Goal: Information Seeking & Learning: Learn about a topic

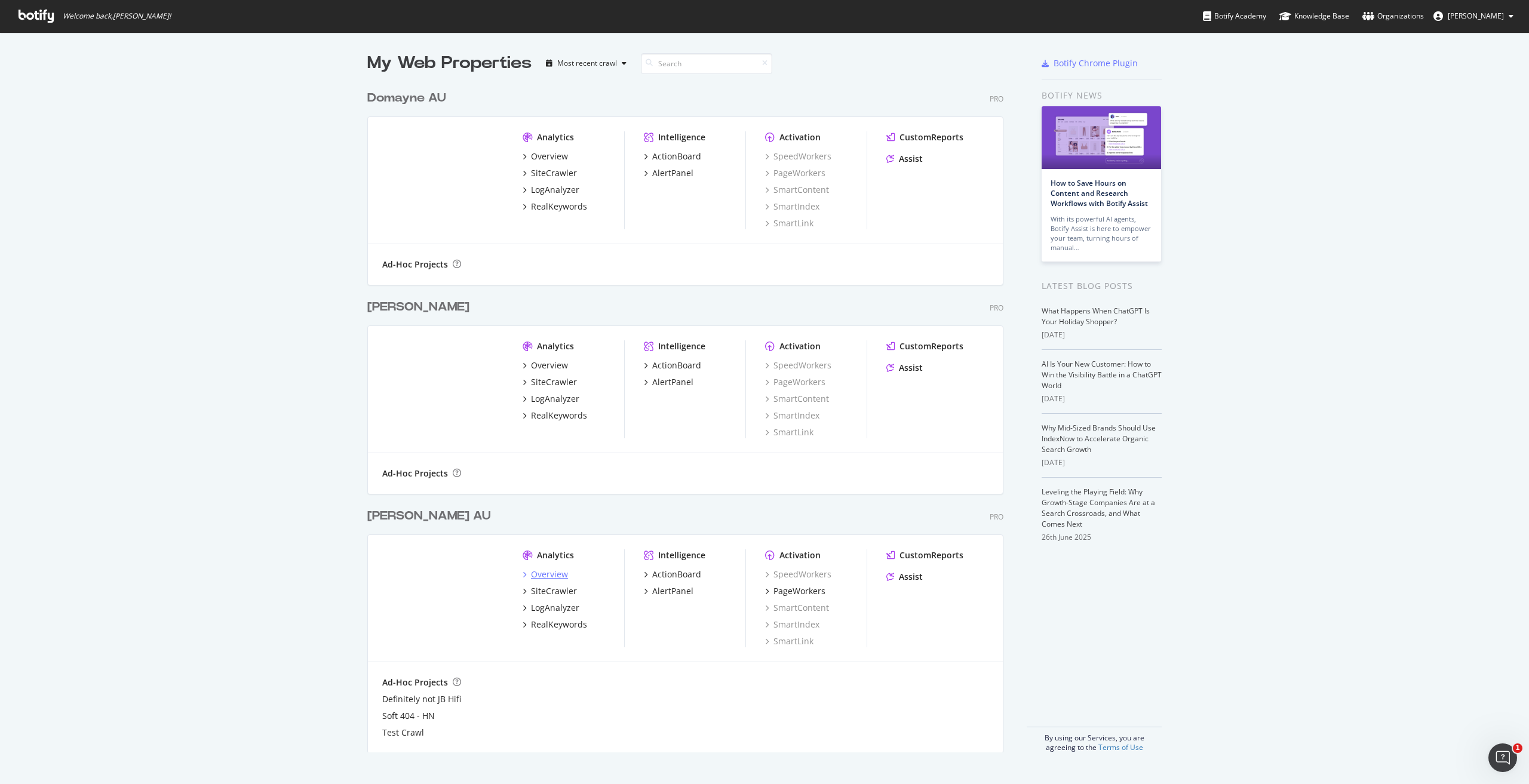
click at [543, 578] on div "Overview" at bounding box center [549, 574] width 37 height 12
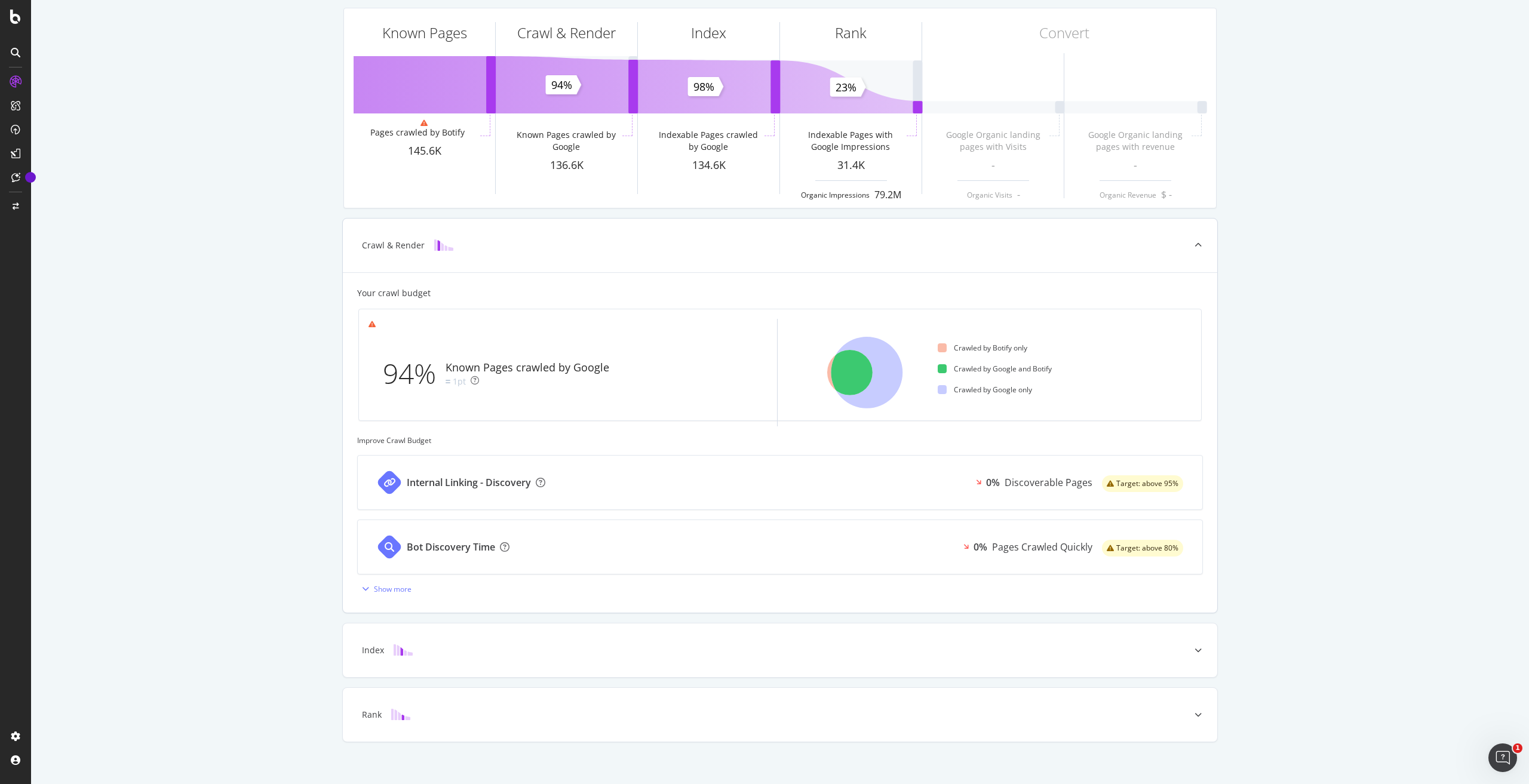
scroll to position [77, 0]
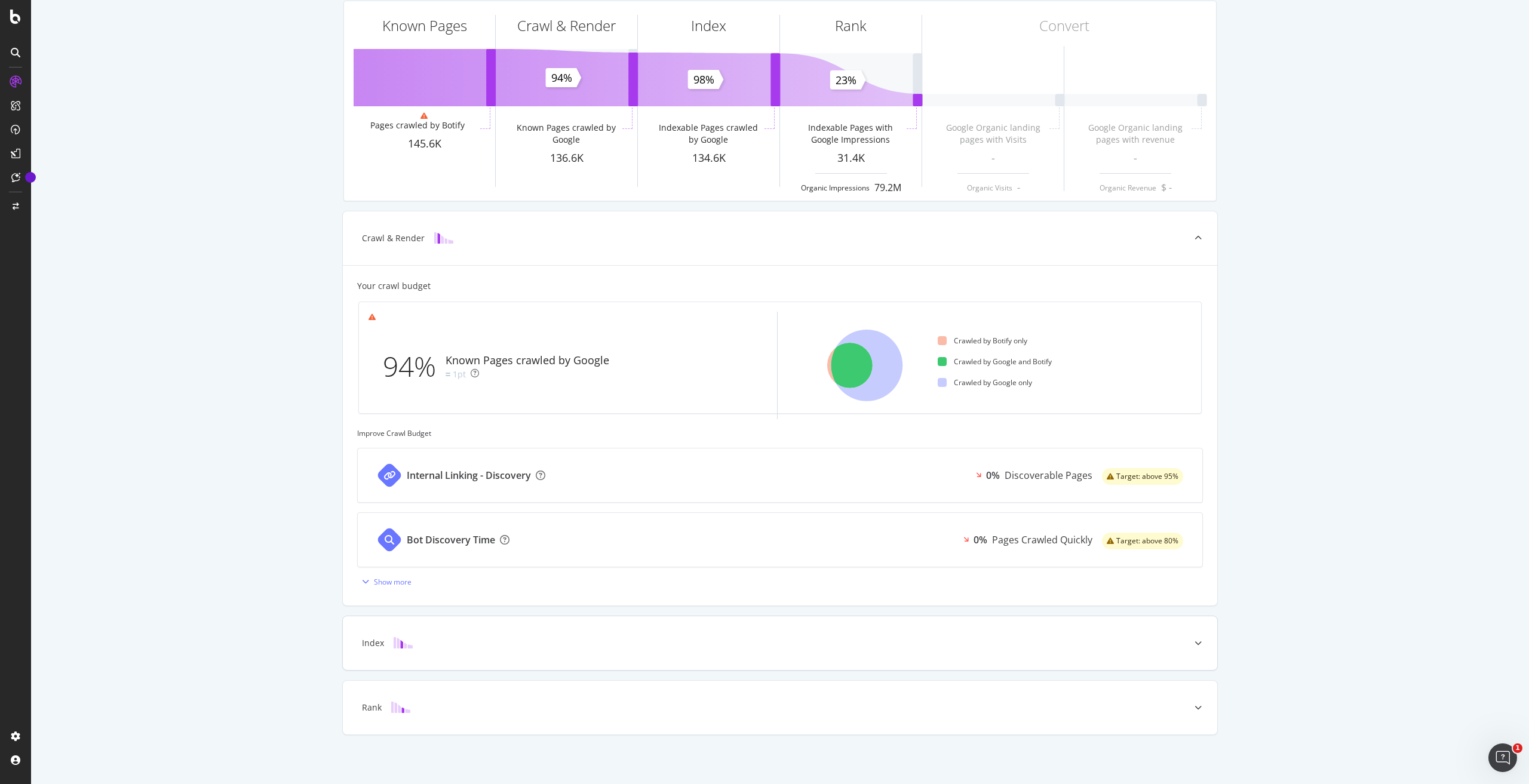
click at [1201, 636] on div at bounding box center [1197, 643] width 38 height 54
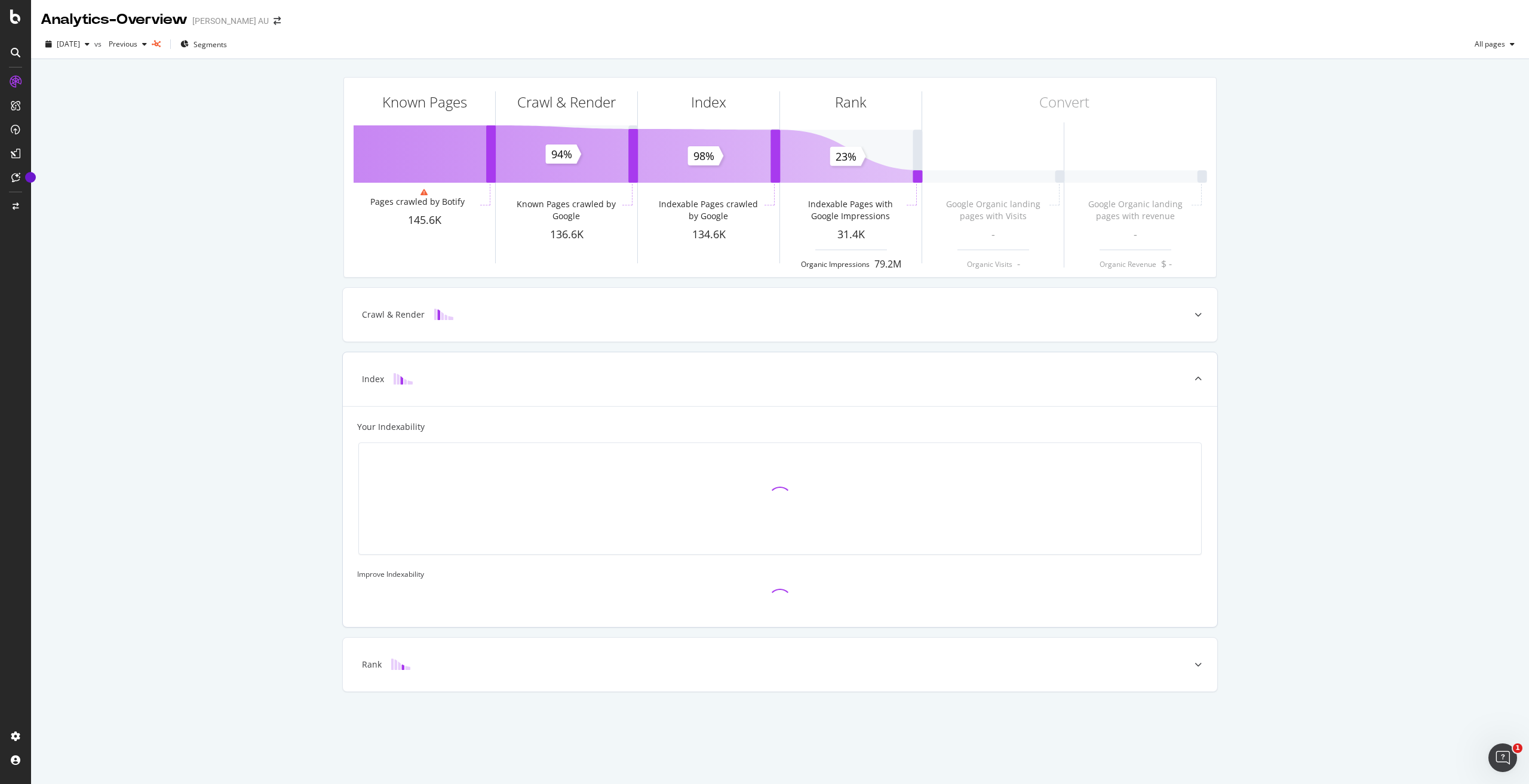
scroll to position [0, 0]
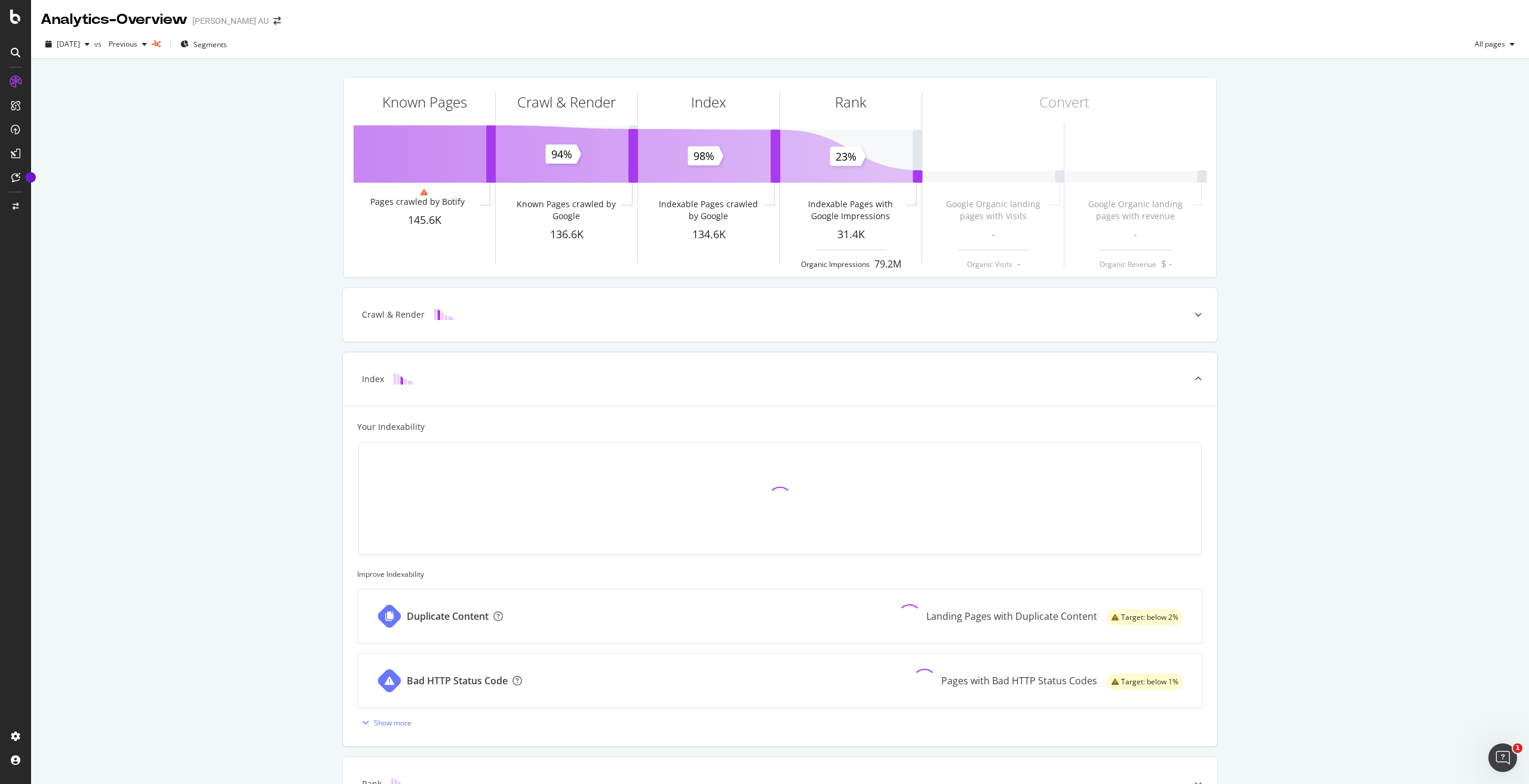
click at [1195, 386] on div at bounding box center [1197, 378] width 38 height 54
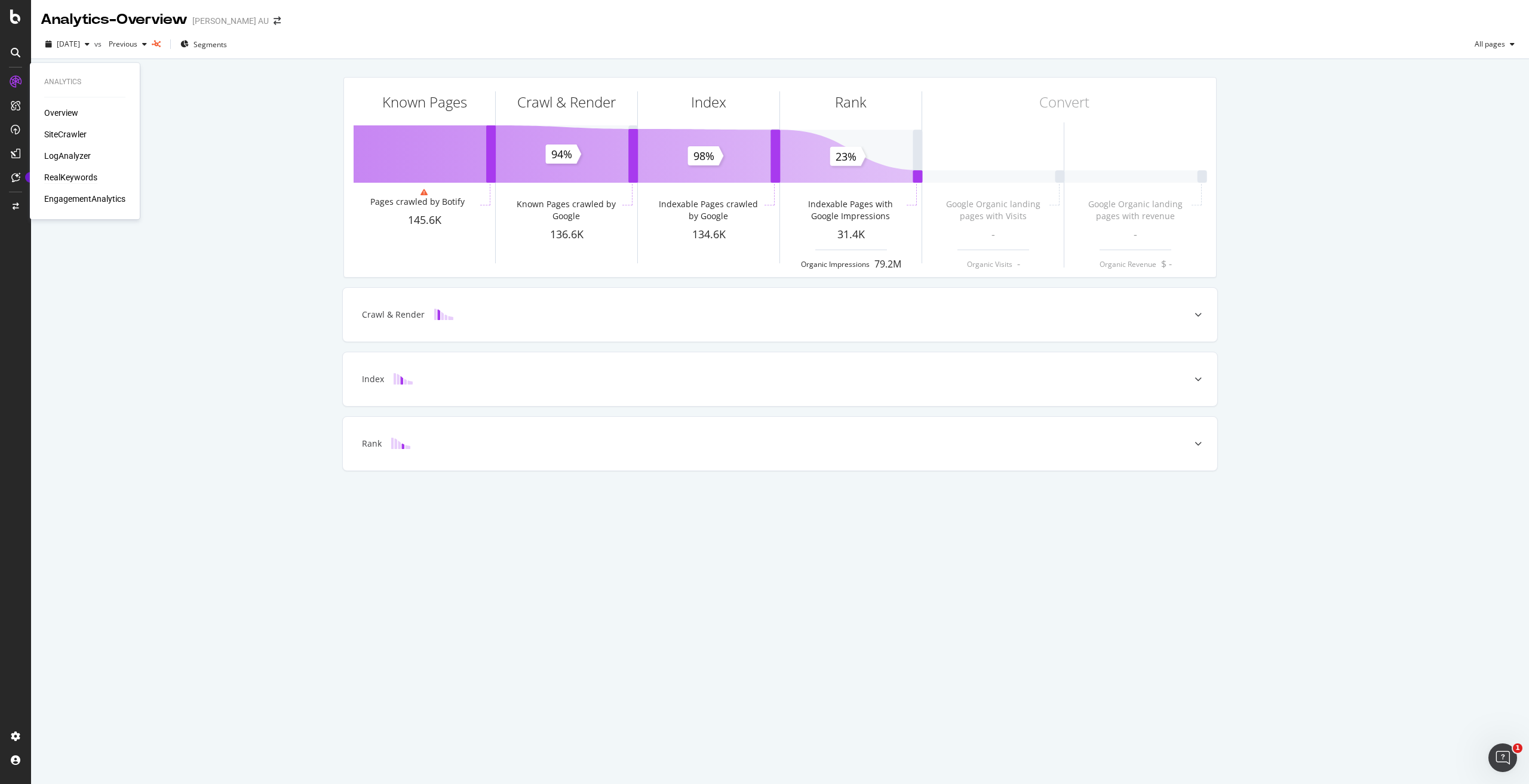
click at [72, 181] on div "RealKeywords" at bounding box center [71, 177] width 53 height 12
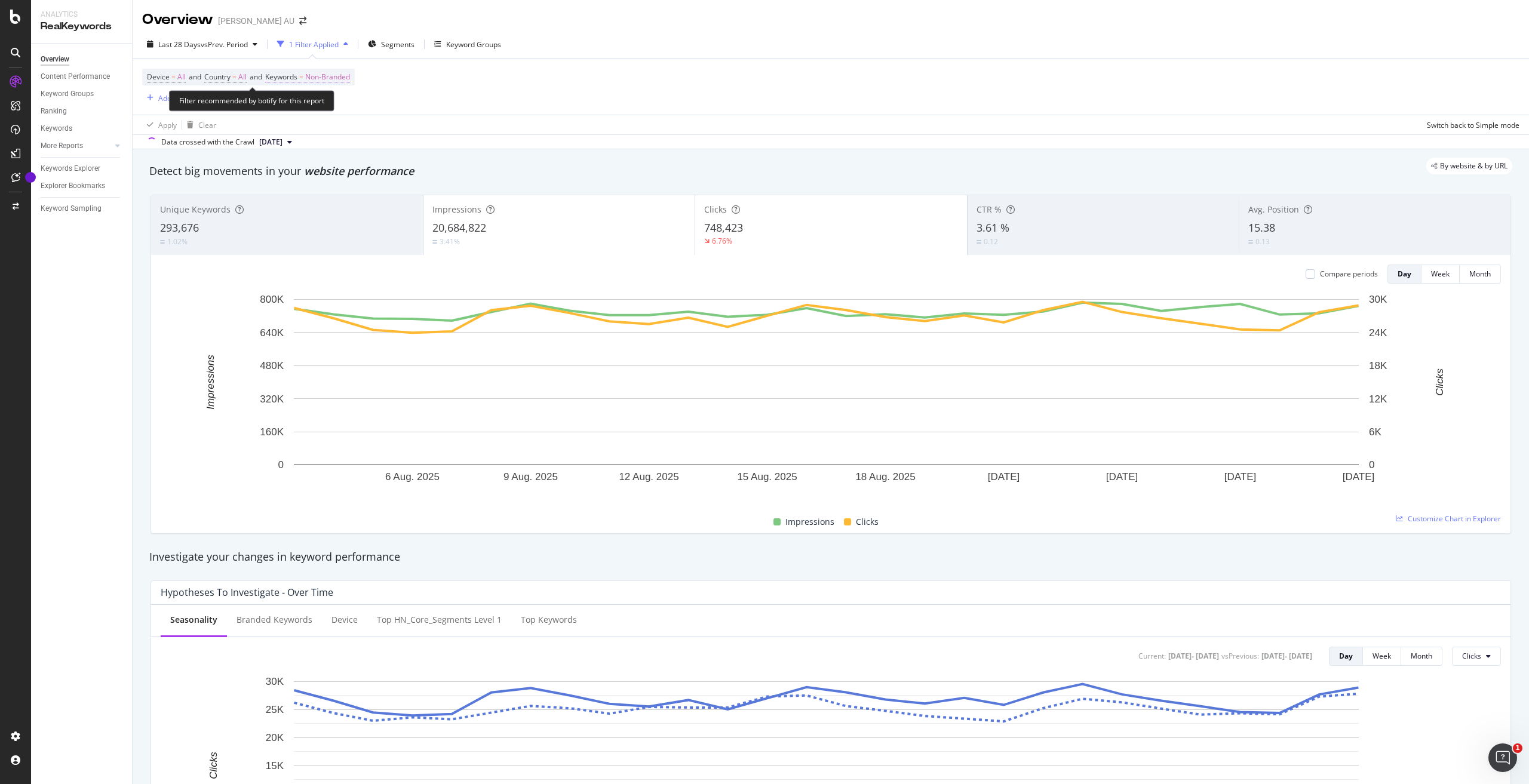
click at [348, 78] on span "Non-Branded" at bounding box center [327, 78] width 45 height 17
click at [340, 105] on icon "button" at bounding box center [340, 105] width 5 height 7
click at [310, 126] on div "Cancel" at bounding box center [304, 130] width 23 height 10
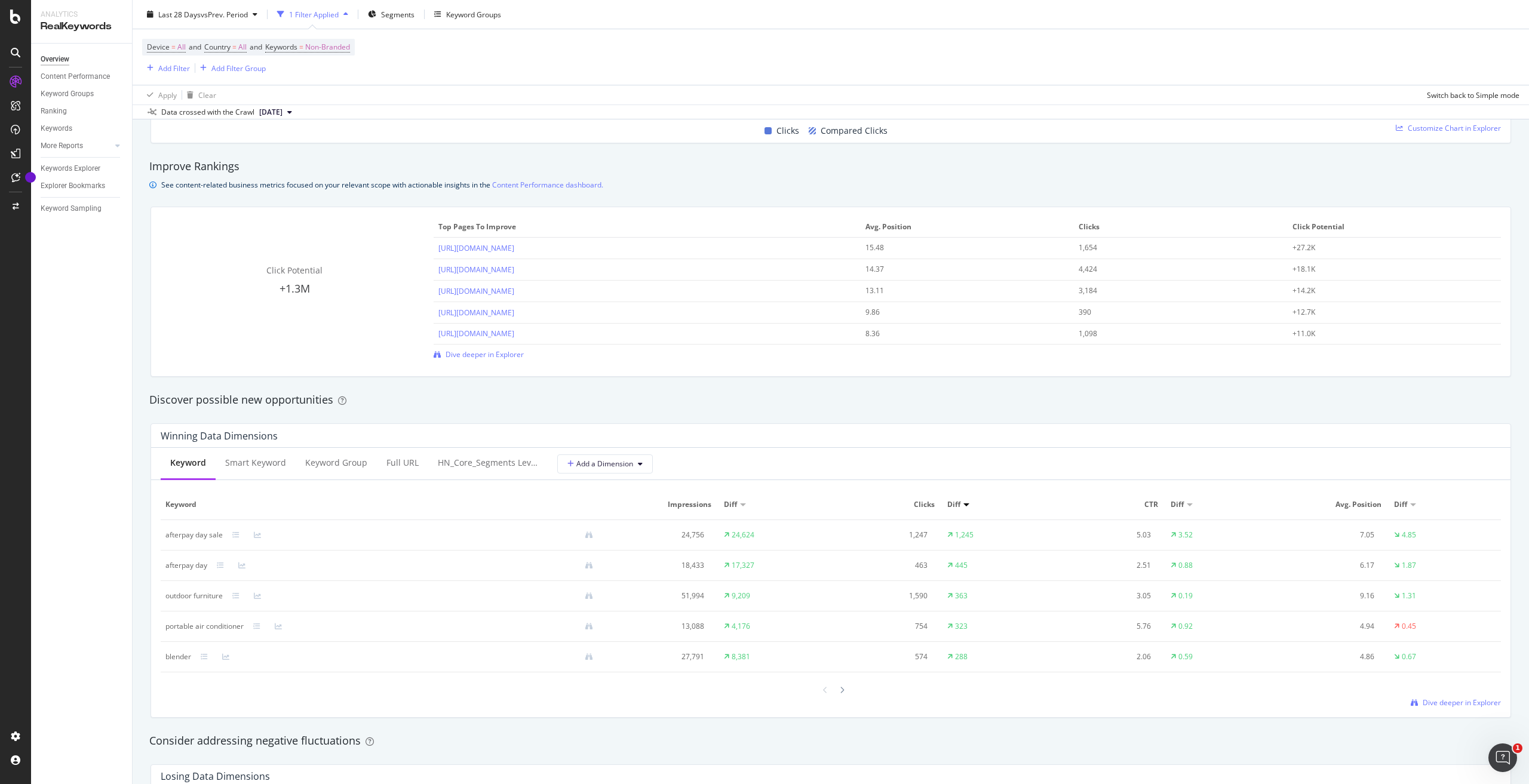
scroll to position [955, 0]
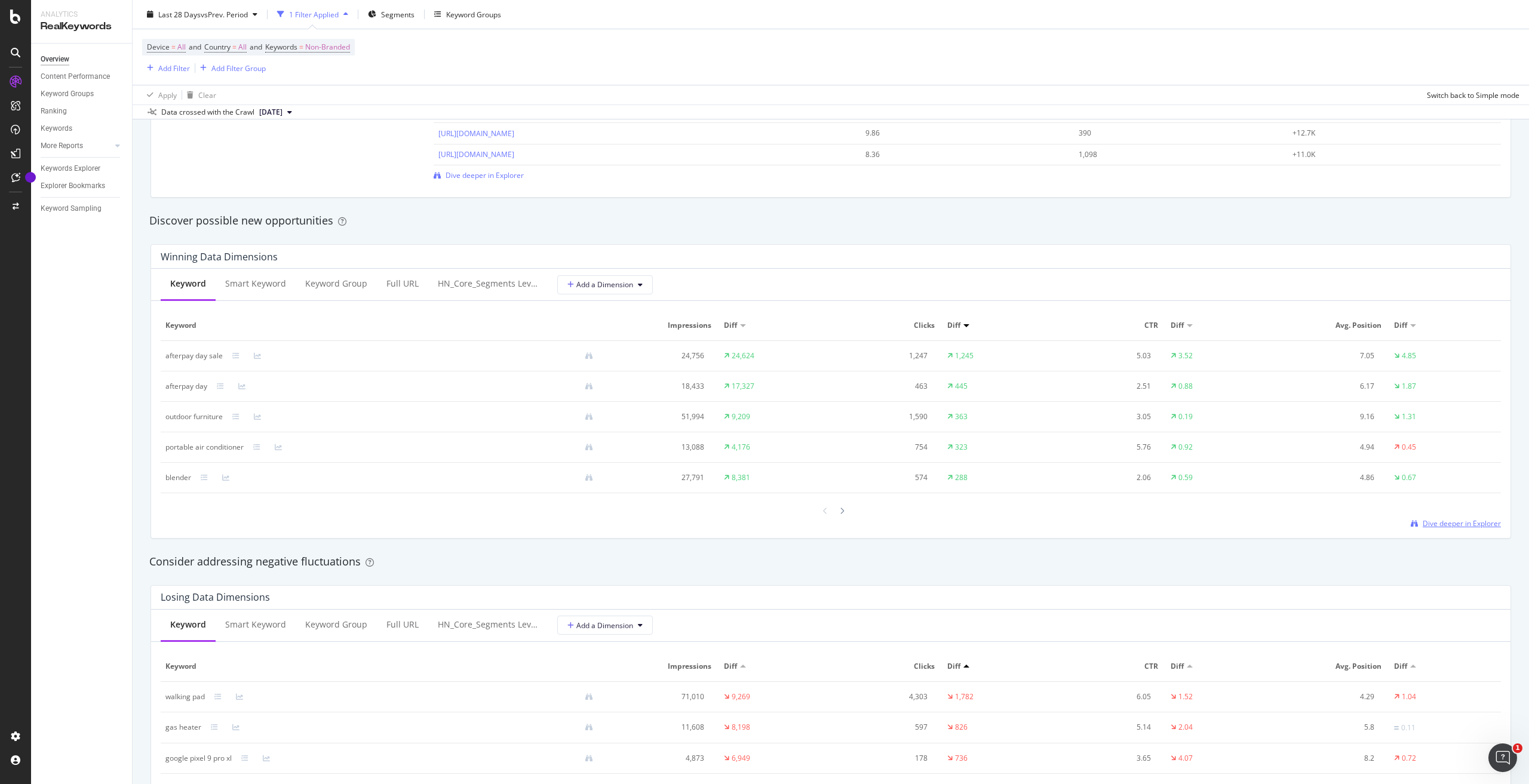
click at [1434, 523] on span "Dive deeper in Explorer" at bounding box center [1462, 523] width 78 height 10
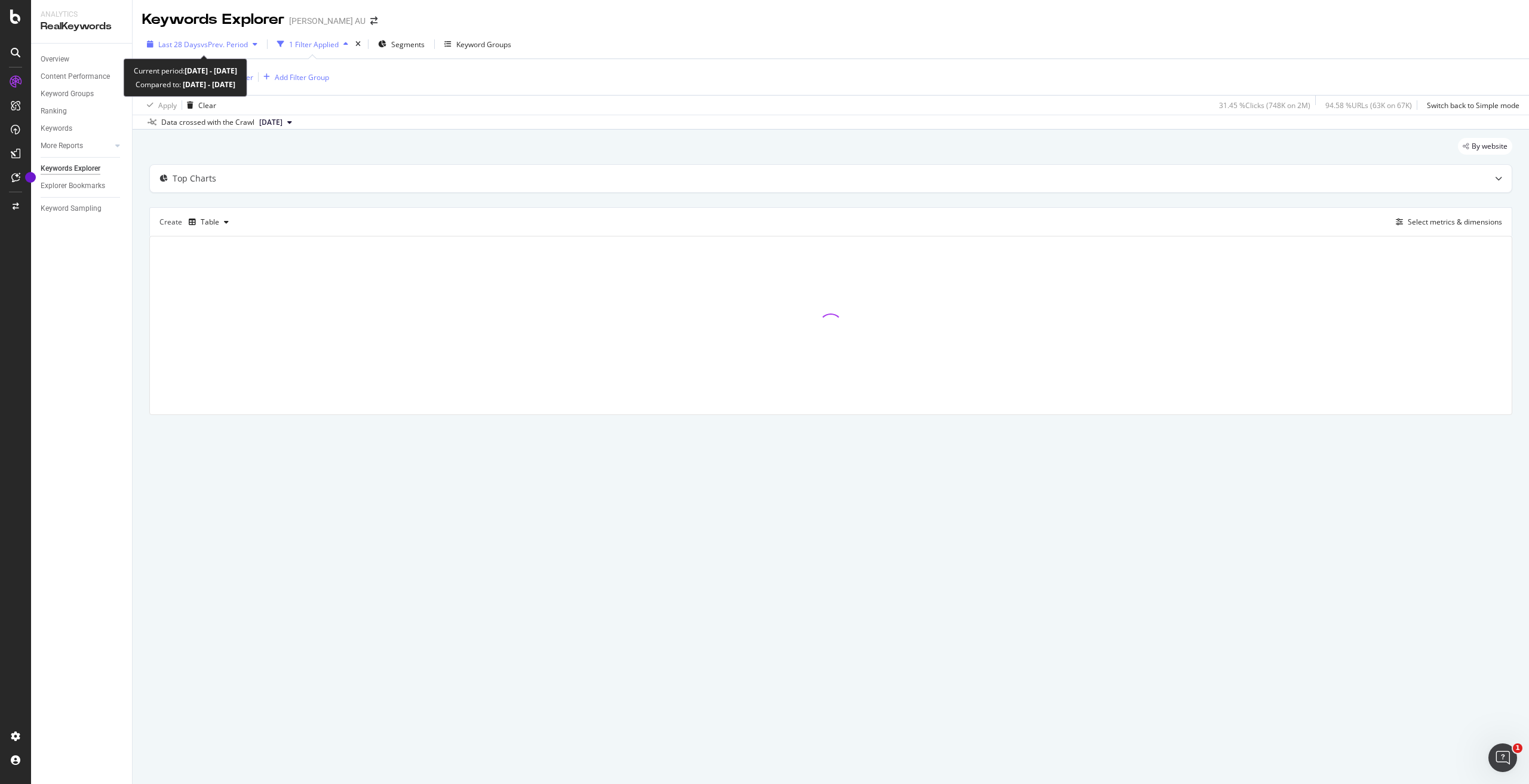
click at [248, 43] on span "vs Prev. Period" at bounding box center [223, 44] width 47 height 10
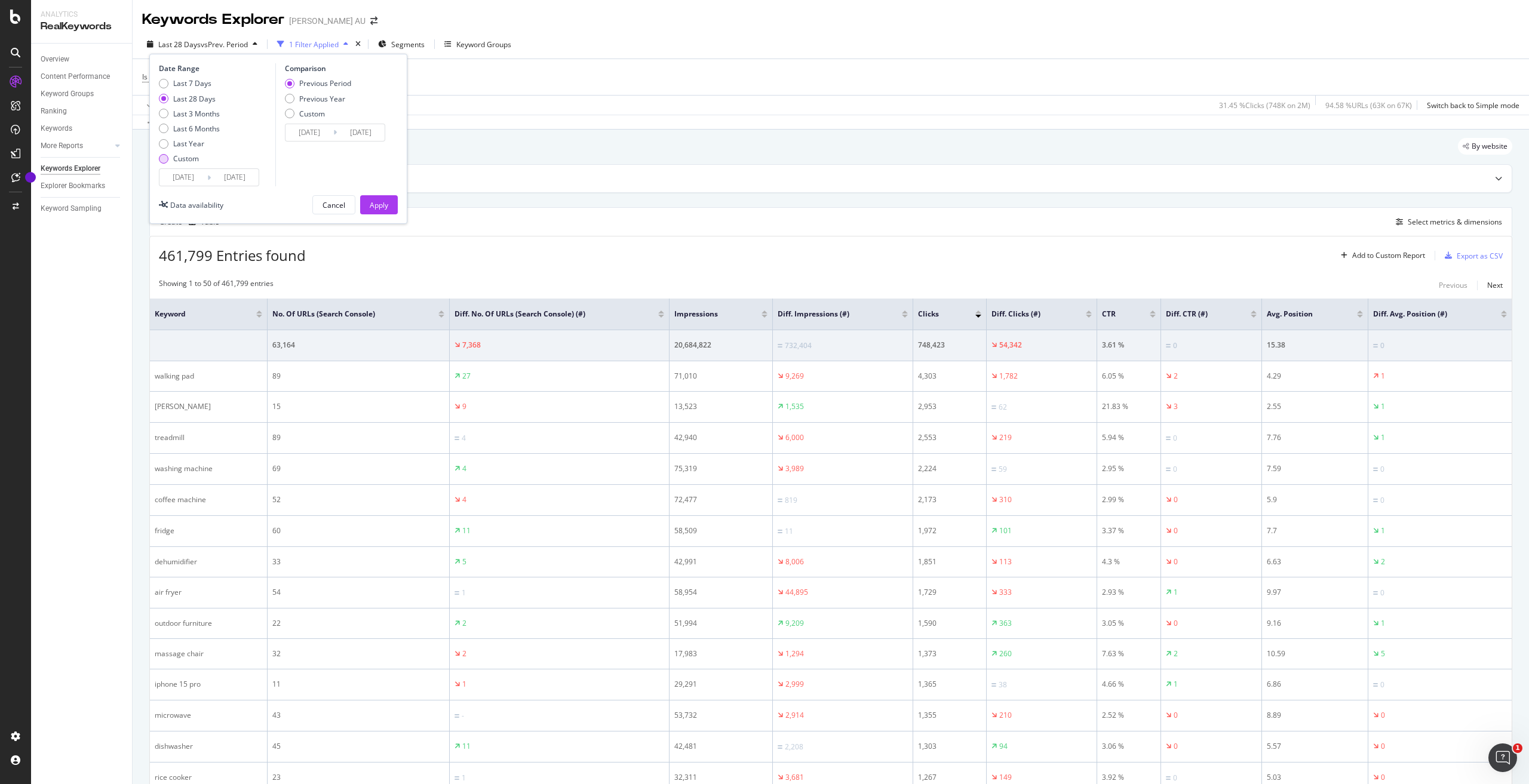
click at [193, 155] on div "Custom" at bounding box center [186, 159] width 26 height 10
click at [193, 175] on input "[DATE]" at bounding box center [183, 177] width 48 height 17
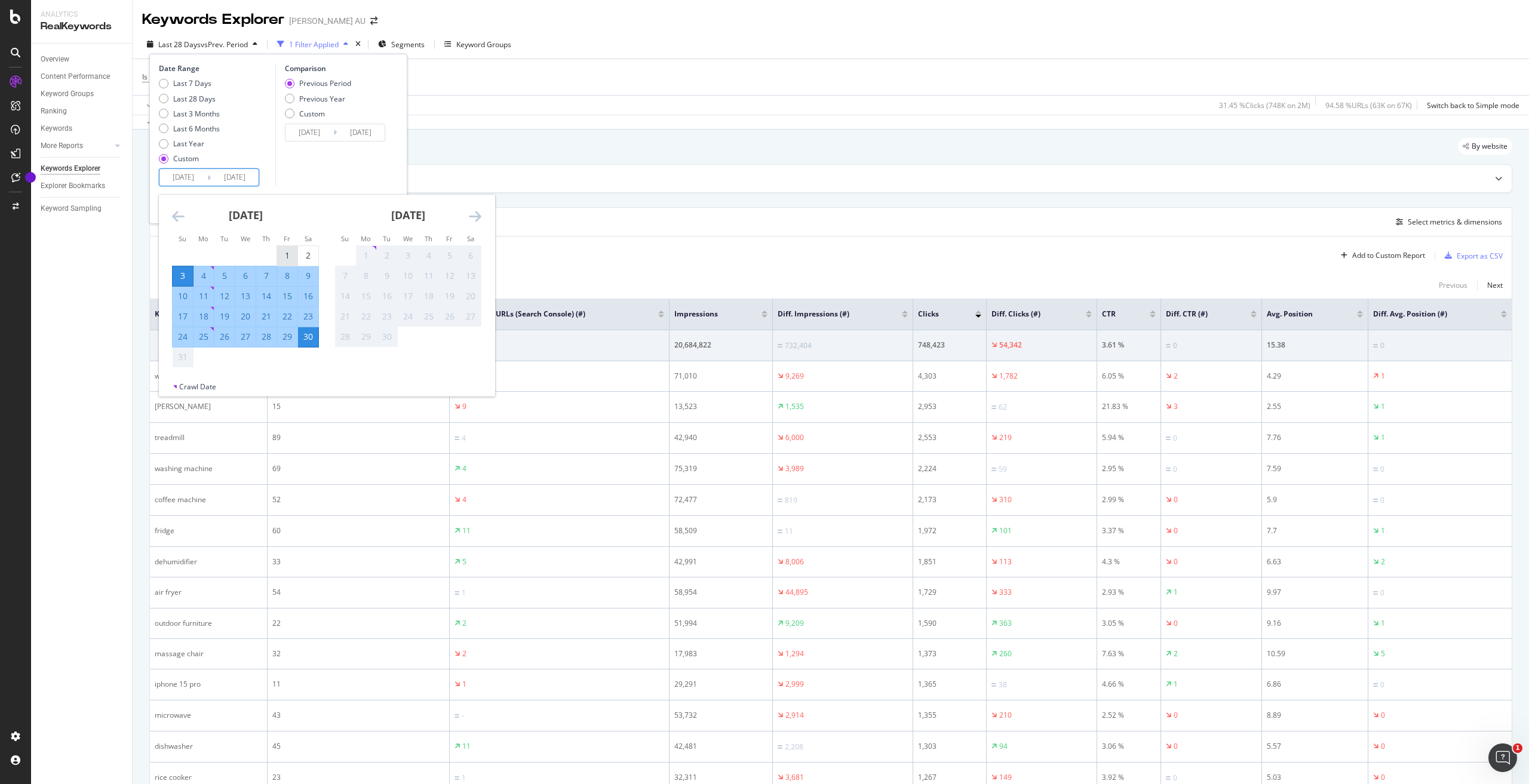
click at [288, 257] on div "1" at bounding box center [287, 256] width 20 height 12
type input "[DATE]"
click at [176, 358] on div "31" at bounding box center [182, 357] width 20 height 12
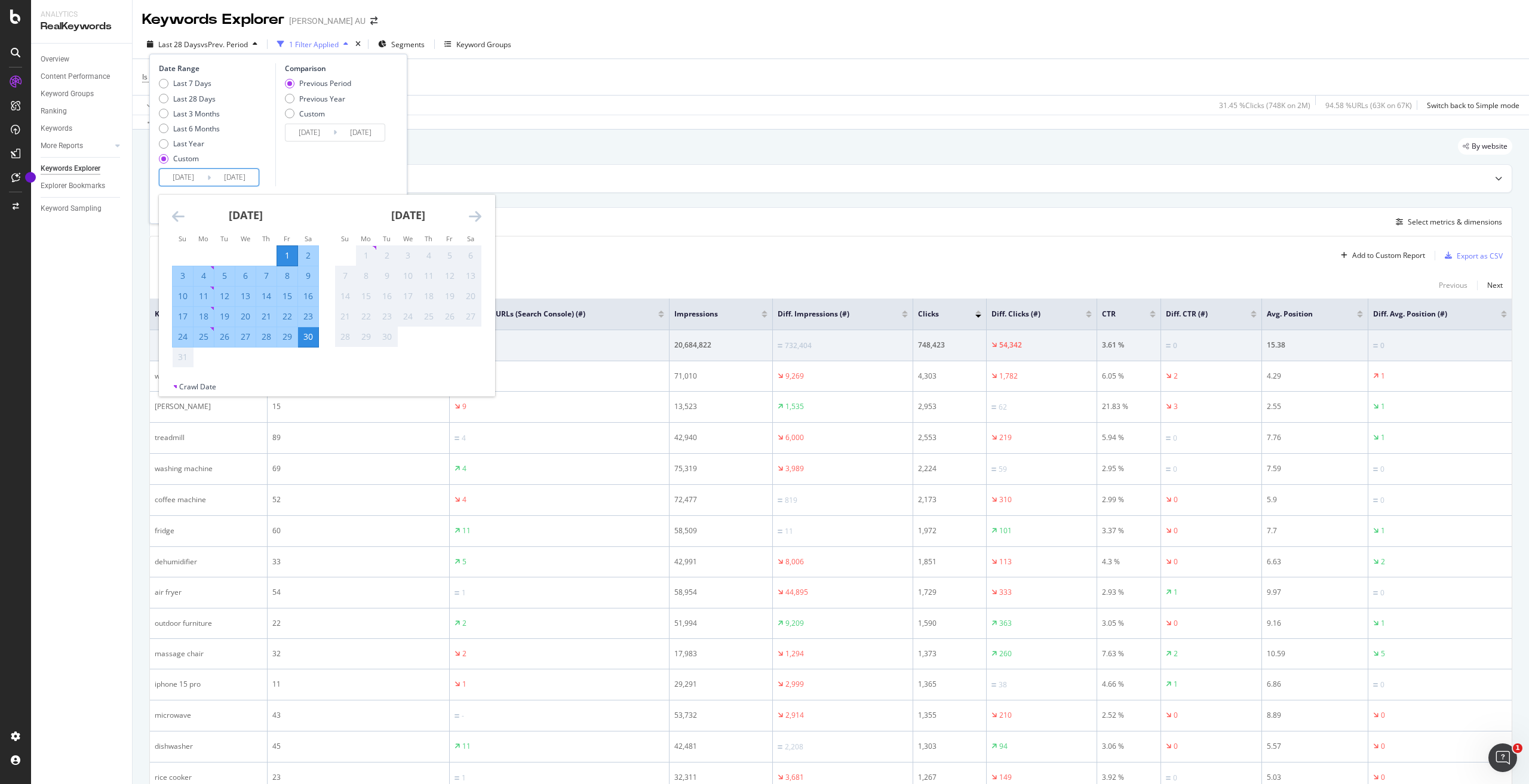
click at [314, 333] on div "30" at bounding box center [309, 337] width 20 height 12
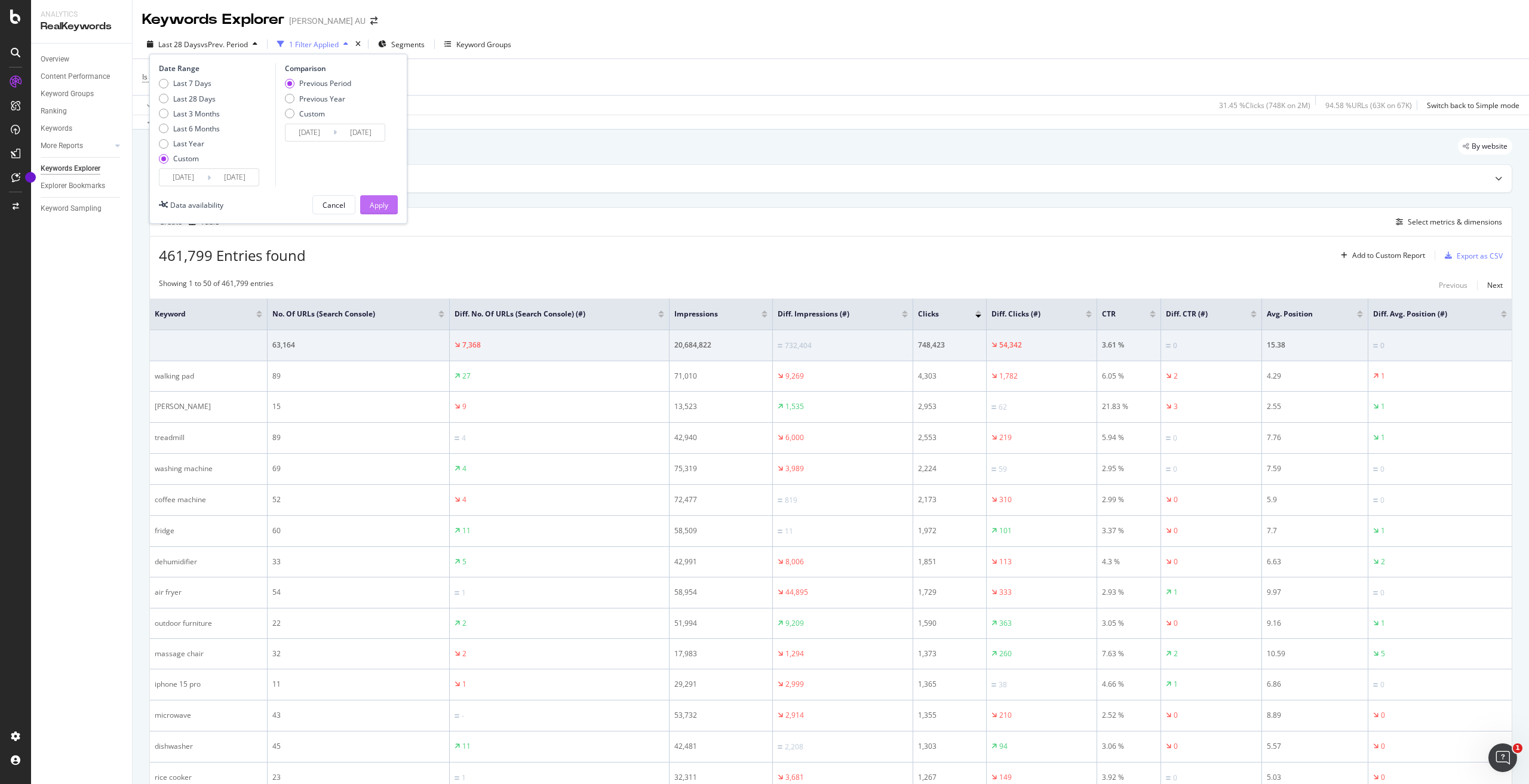
click at [382, 200] on div "Apply" at bounding box center [379, 205] width 19 height 10
click at [202, 78] on icon at bounding box center [200, 77] width 10 height 12
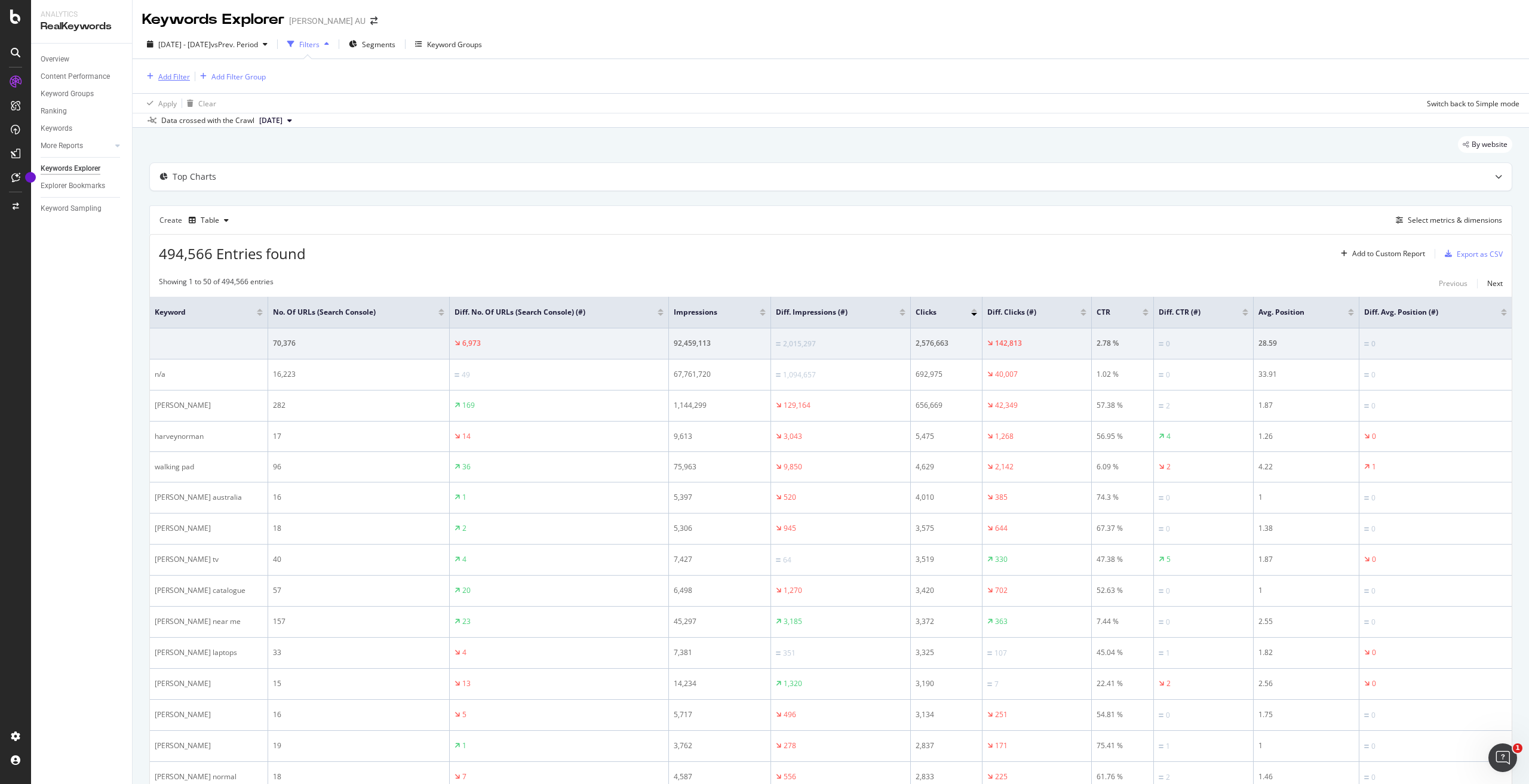
click at [183, 77] on div "Add Filter" at bounding box center [174, 77] width 32 height 10
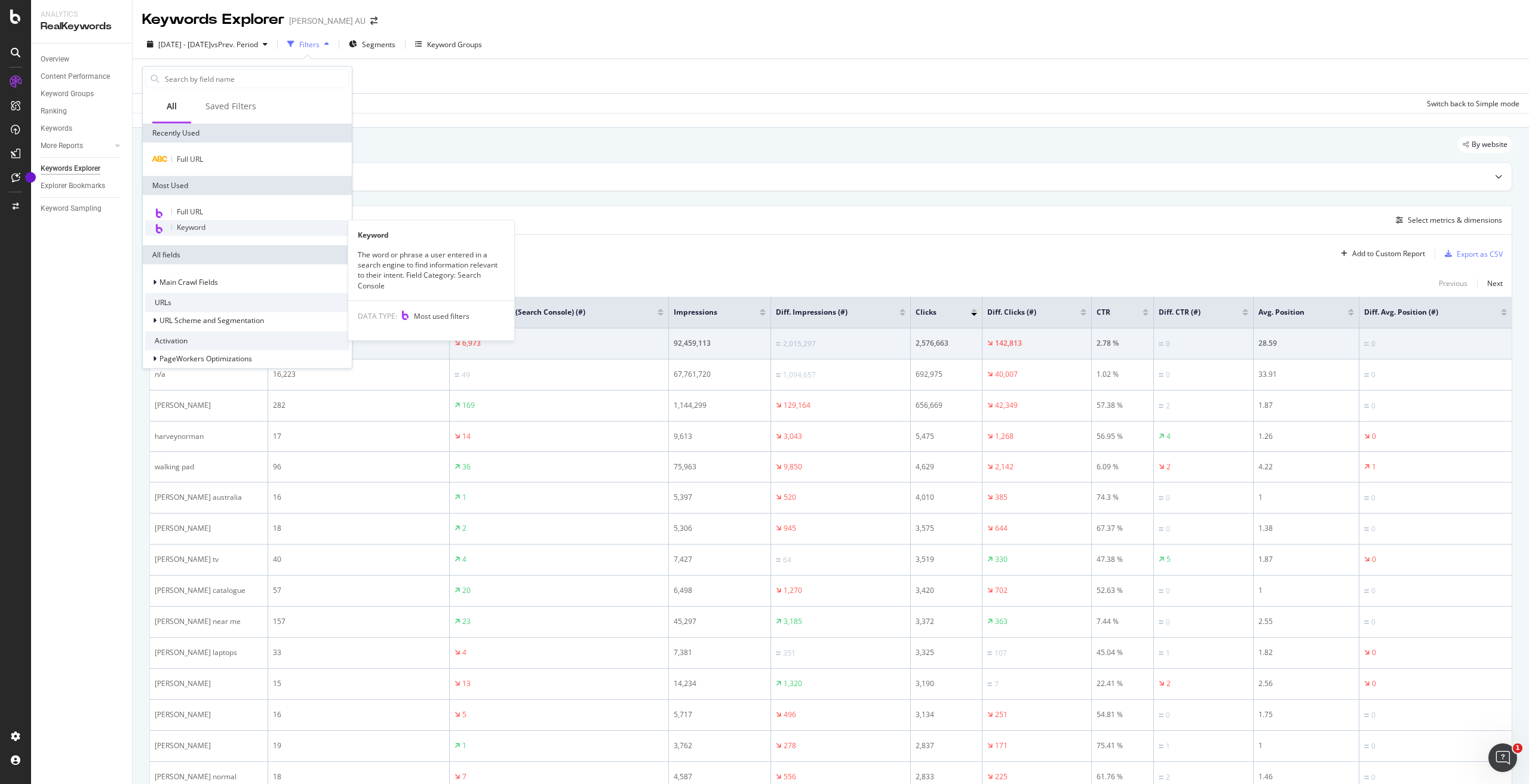
click at [202, 228] on span "Keyword" at bounding box center [191, 228] width 29 height 10
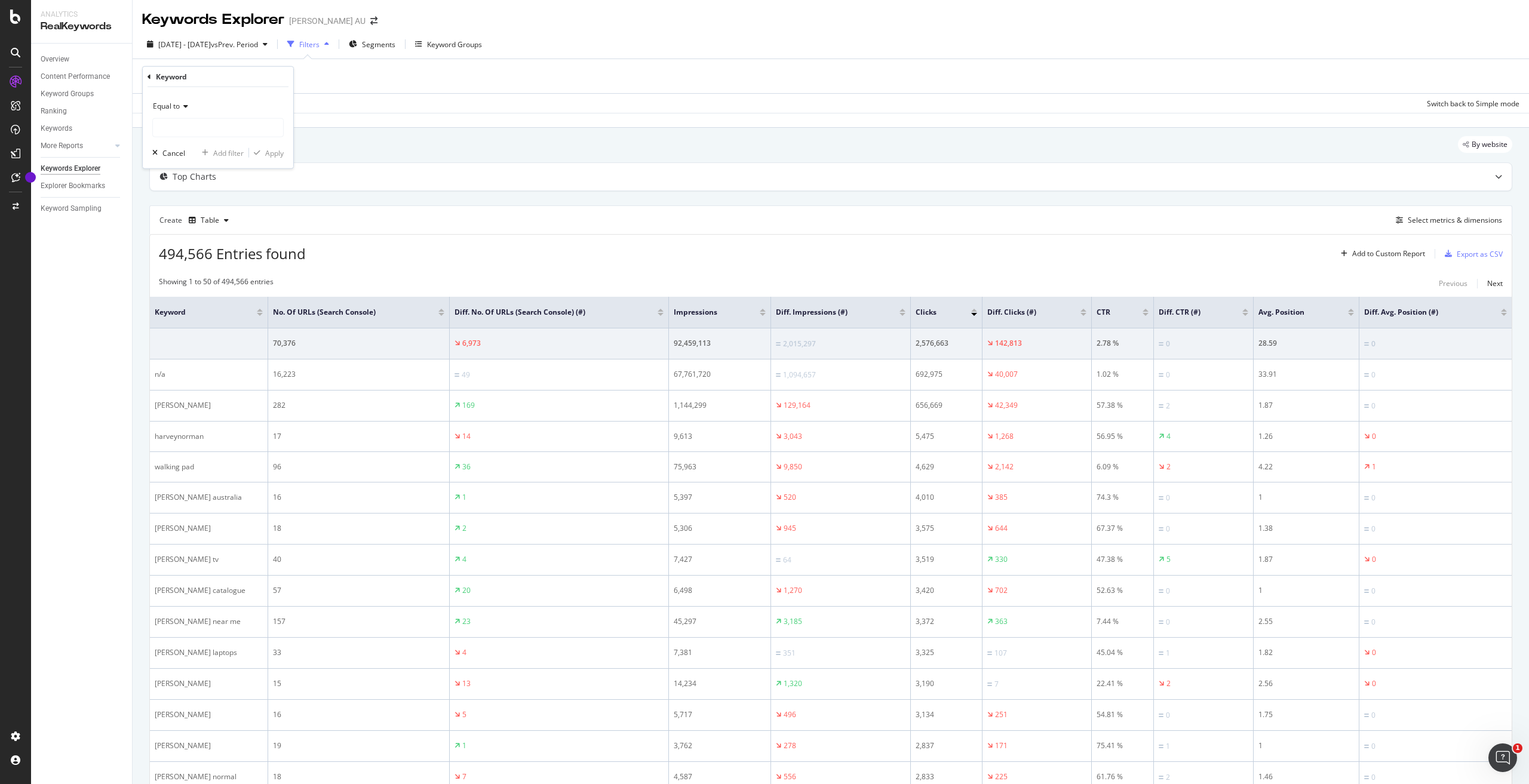
click at [186, 107] on icon at bounding box center [184, 107] width 9 height 7
click at [206, 241] on span "Doesn't contain" at bounding box center [184, 239] width 52 height 10
click at [201, 129] on input "text" at bounding box center [217, 128] width 130 height 19
type input "[PERSON_NAME]"
click at [272, 153] on div "Apply" at bounding box center [274, 153] width 19 height 10
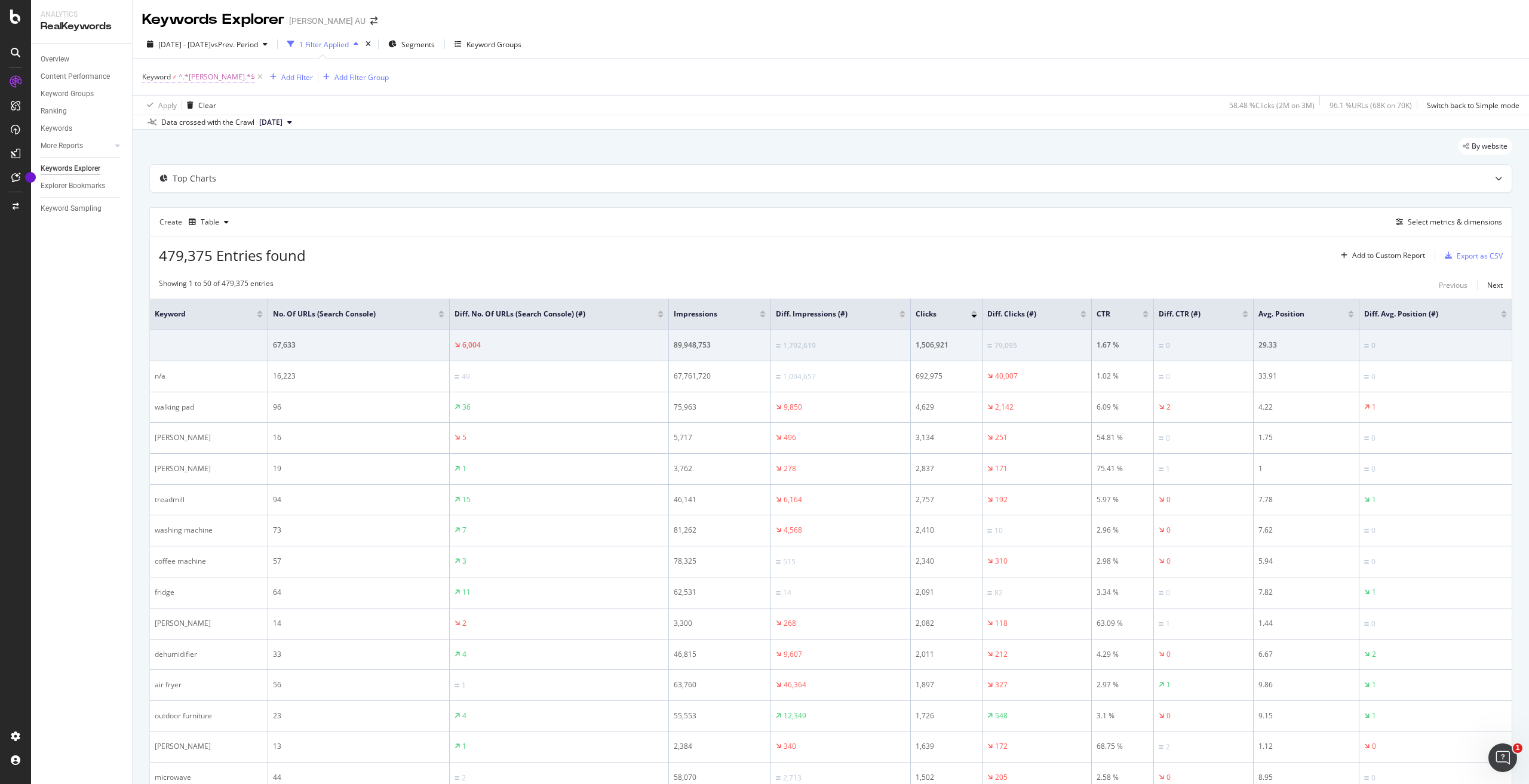
click at [190, 75] on span "^.*[PERSON_NAME].*$" at bounding box center [216, 78] width 77 height 17
click at [205, 128] on input "[PERSON_NAME]" at bounding box center [209, 126] width 113 height 19
type input "after"
click at [274, 148] on div "Apply" at bounding box center [274, 152] width 19 height 10
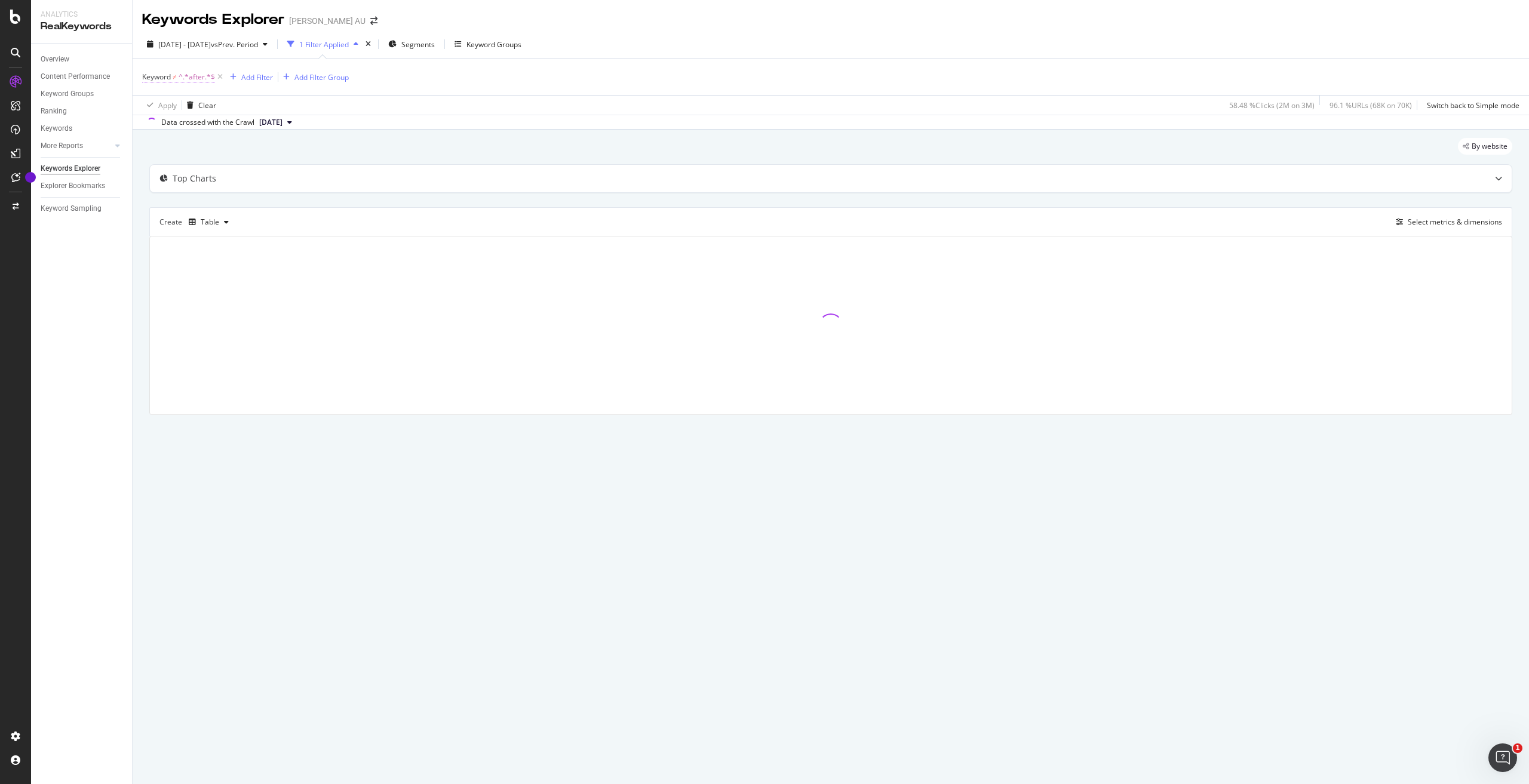
click at [170, 79] on span "Keyword" at bounding box center [157, 77] width 29 height 10
click at [193, 130] on input "after" at bounding box center [209, 126] width 113 height 19
click at [206, 112] on div "Doesn't contain" at bounding box center [218, 105] width 131 height 19
click at [205, 220] on div "Contains" at bounding box center [219, 222] width 128 height 15
click at [269, 152] on div "Apply" at bounding box center [274, 152] width 19 height 10
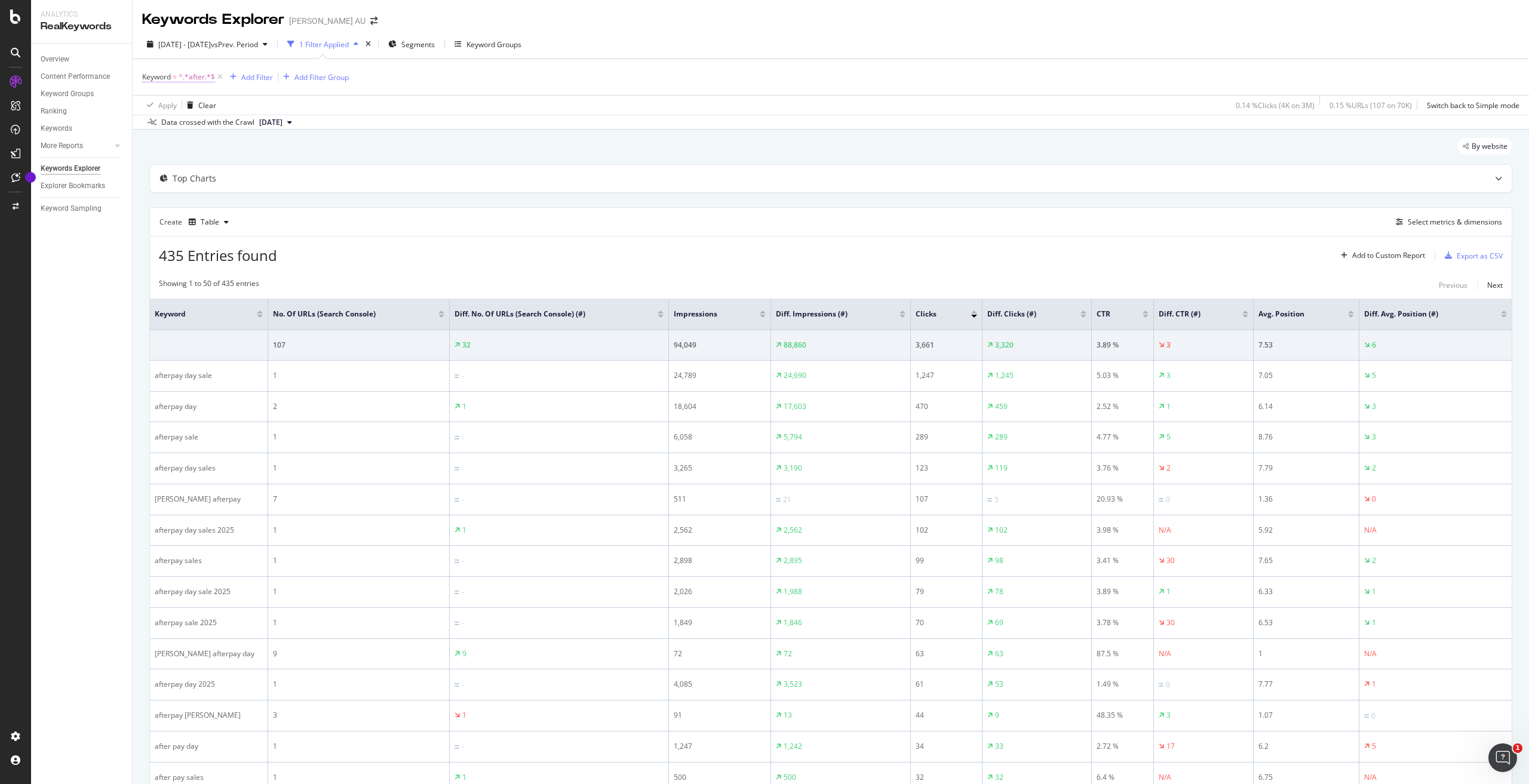
click at [181, 75] on span "^.*after.*$" at bounding box center [196, 78] width 37 height 17
click at [276, 155] on div "Apply" at bounding box center [274, 152] width 19 height 10
click at [247, 80] on div "Add Filter" at bounding box center [257, 78] width 32 height 10
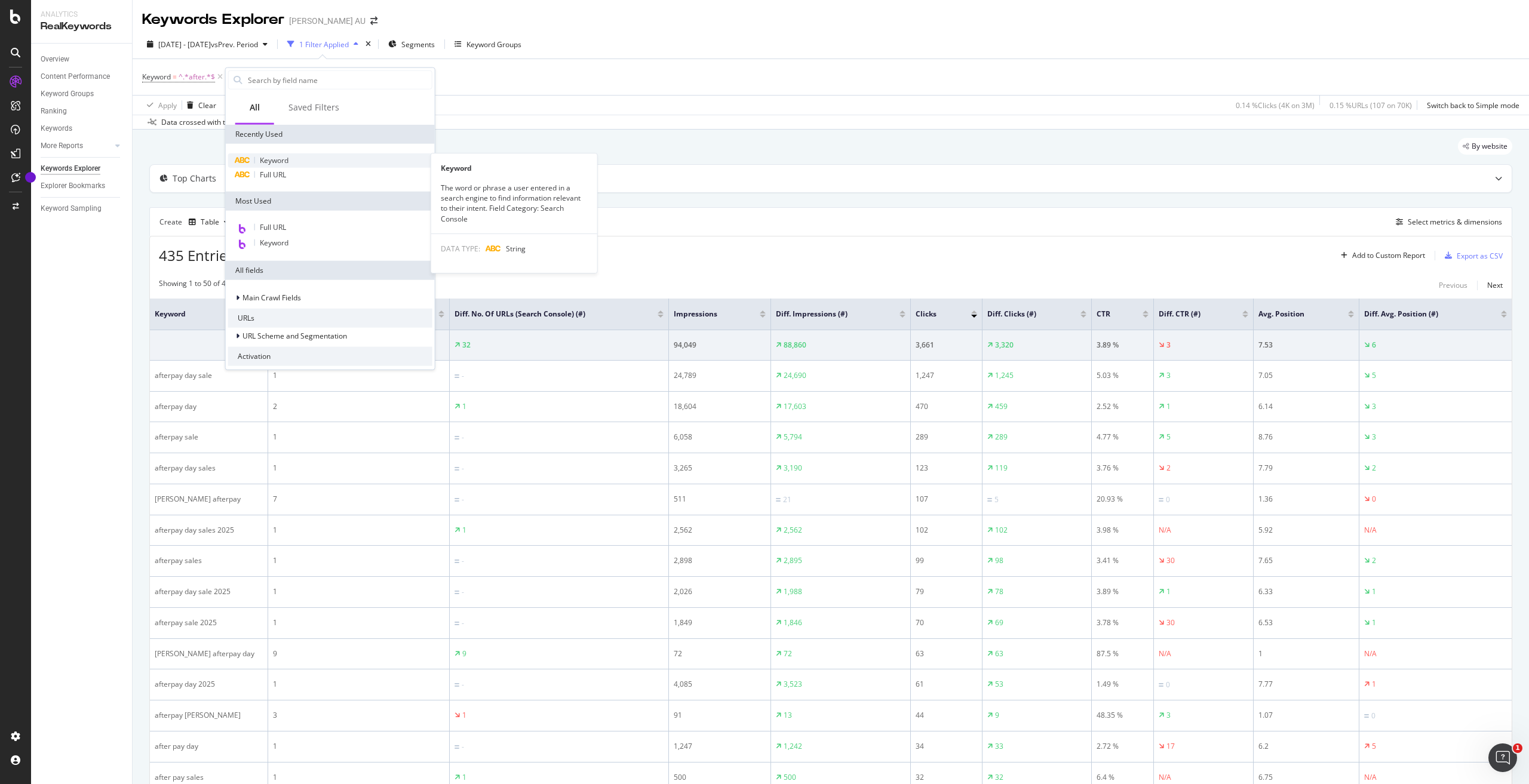
click at [272, 159] on span "Keyword" at bounding box center [274, 160] width 29 height 10
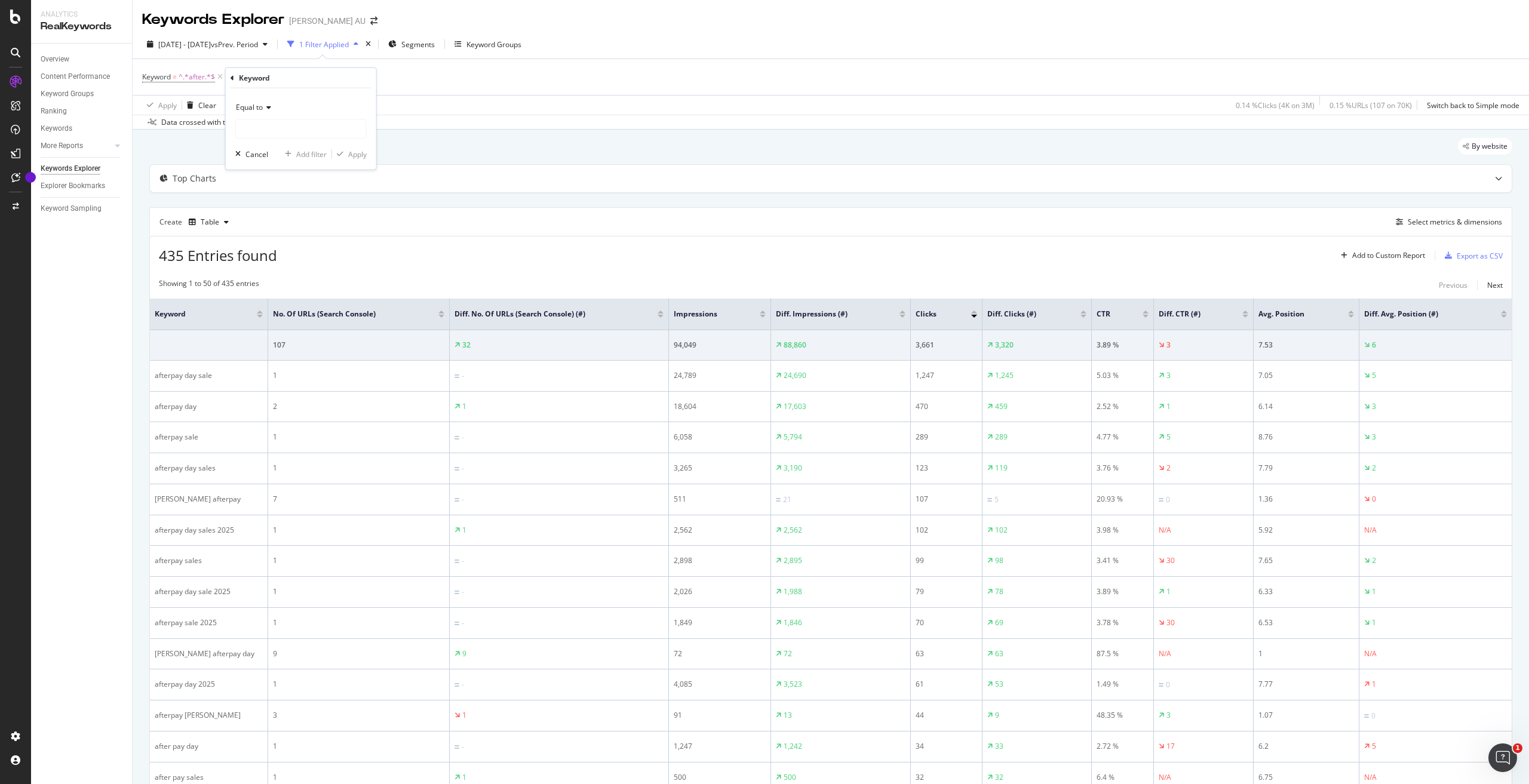
click at [478, 111] on div "Apply Clear 0.14 % Clicks ( 4K on 3M ) 0.15 % URLs ( 107 on 70K ) Switch back t…" at bounding box center [831, 104] width 1396 height 20
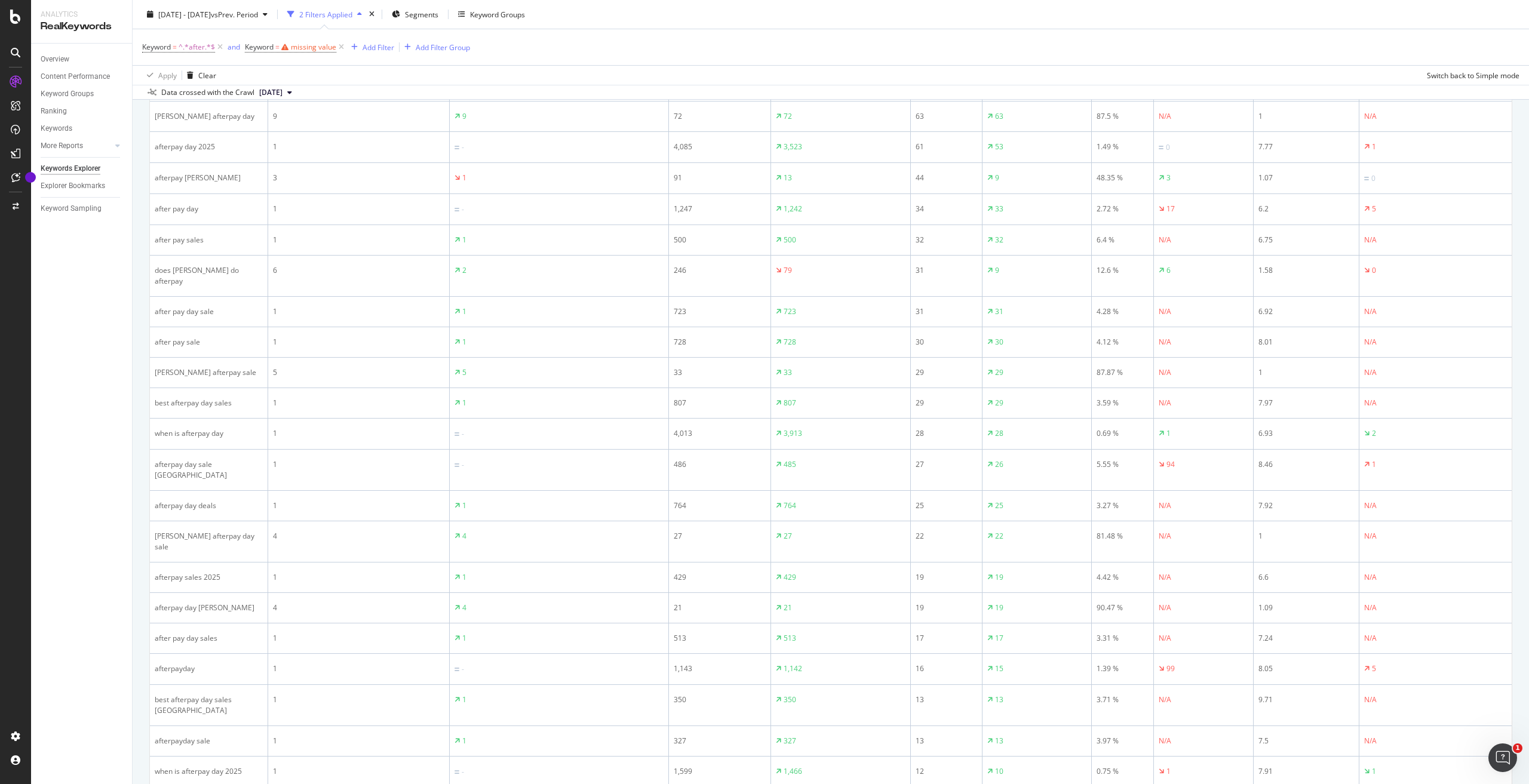
scroll to position [119, 0]
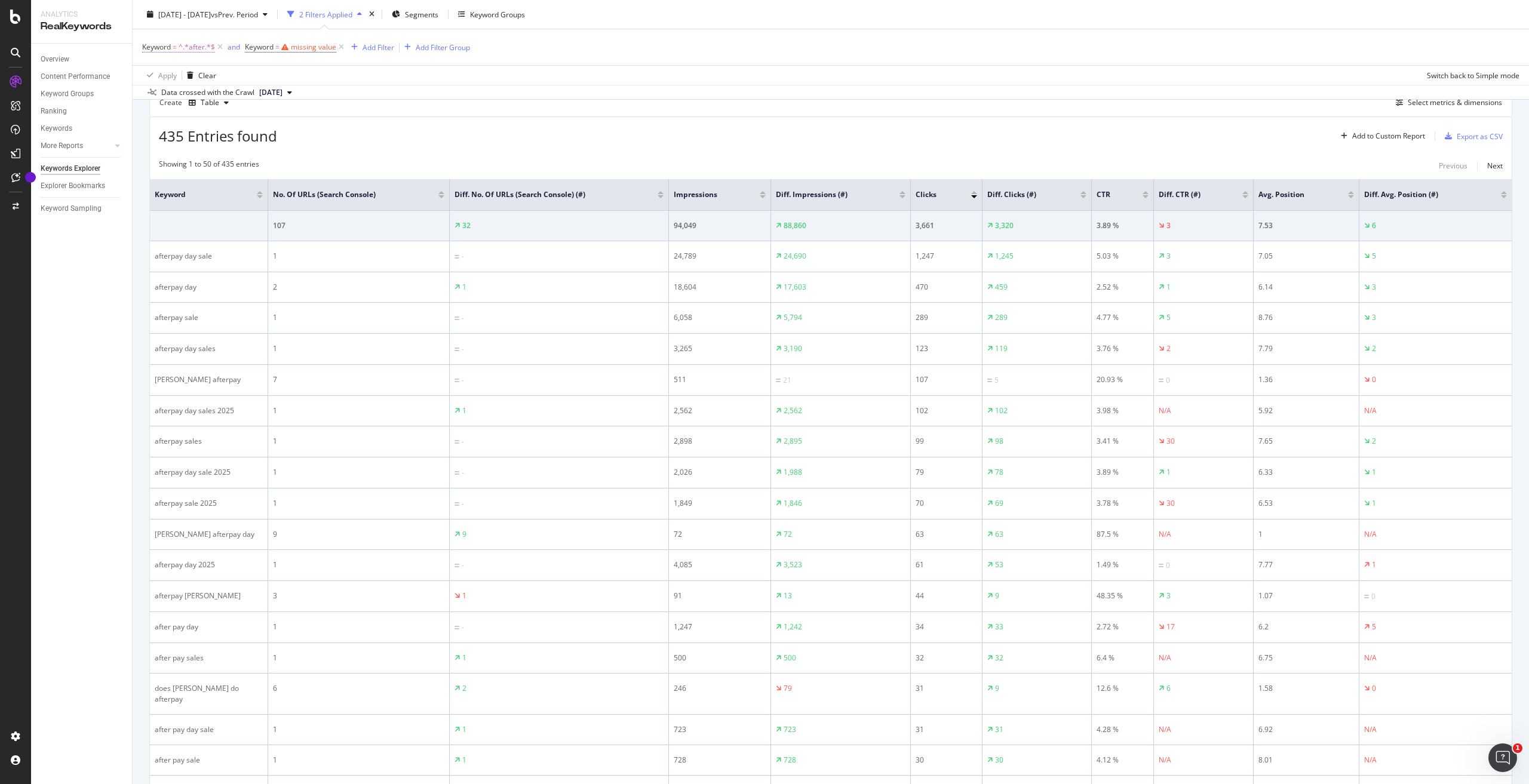
click at [202, 47] on span "^.*after.*$" at bounding box center [196, 48] width 37 height 17
click at [257, 95] on input "after" at bounding box center [209, 96] width 113 height 19
type input "gift"
click at [279, 123] on div "Apply" at bounding box center [274, 122] width 19 height 10
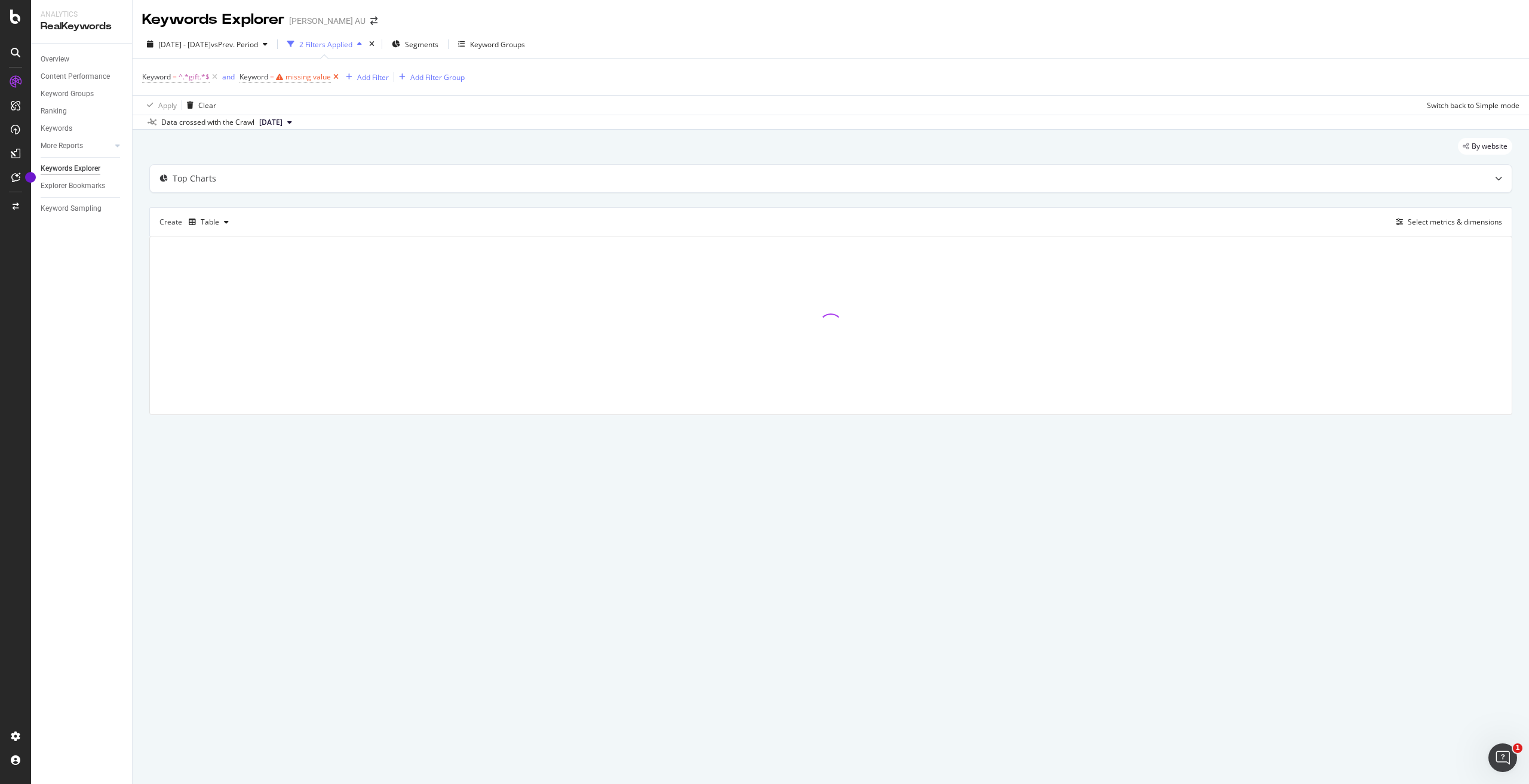
click at [336, 76] on icon at bounding box center [336, 77] width 10 height 12
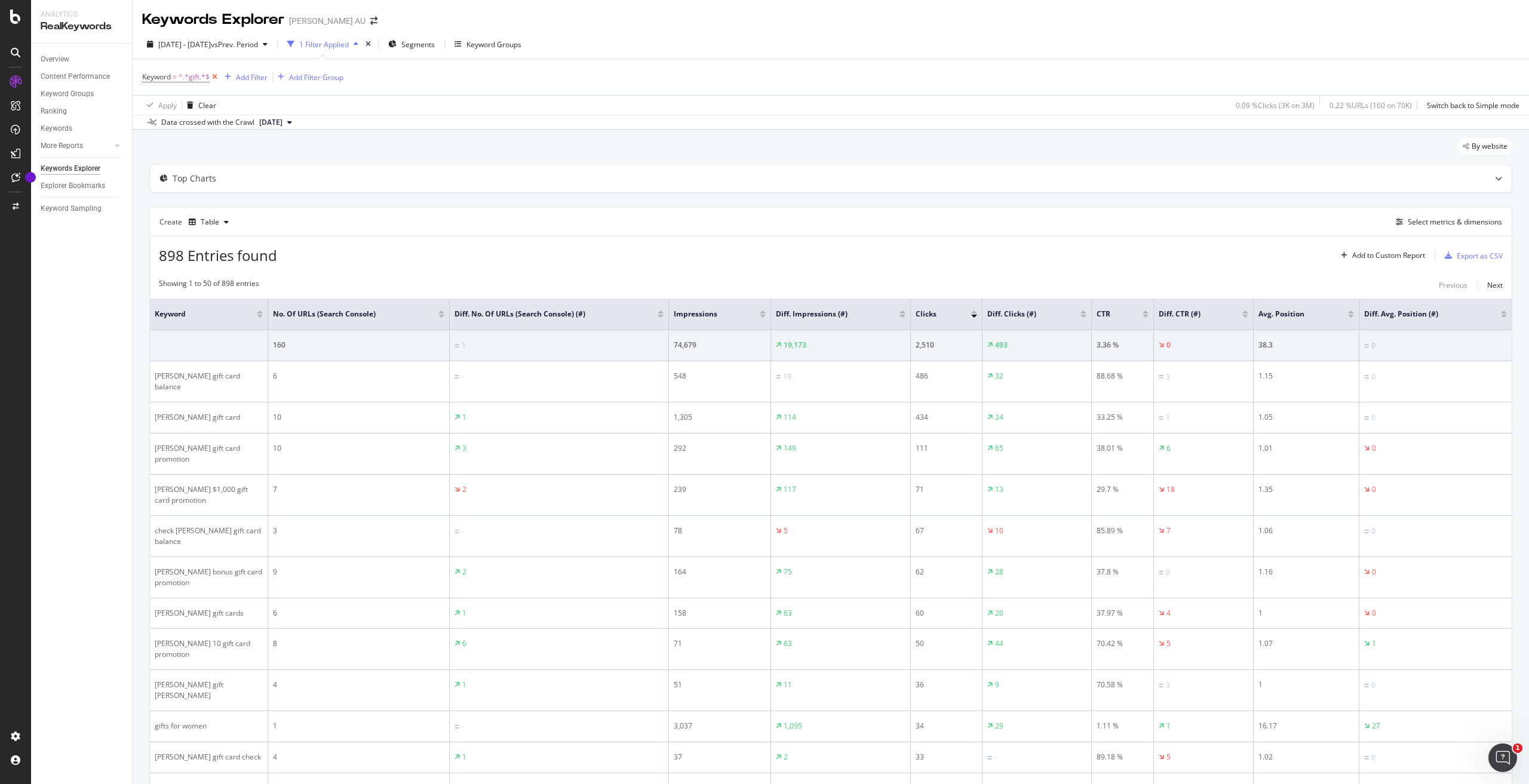
click at [215, 75] on icon at bounding box center [215, 77] width 10 height 12
click at [181, 77] on div "Add Filter" at bounding box center [174, 77] width 32 height 10
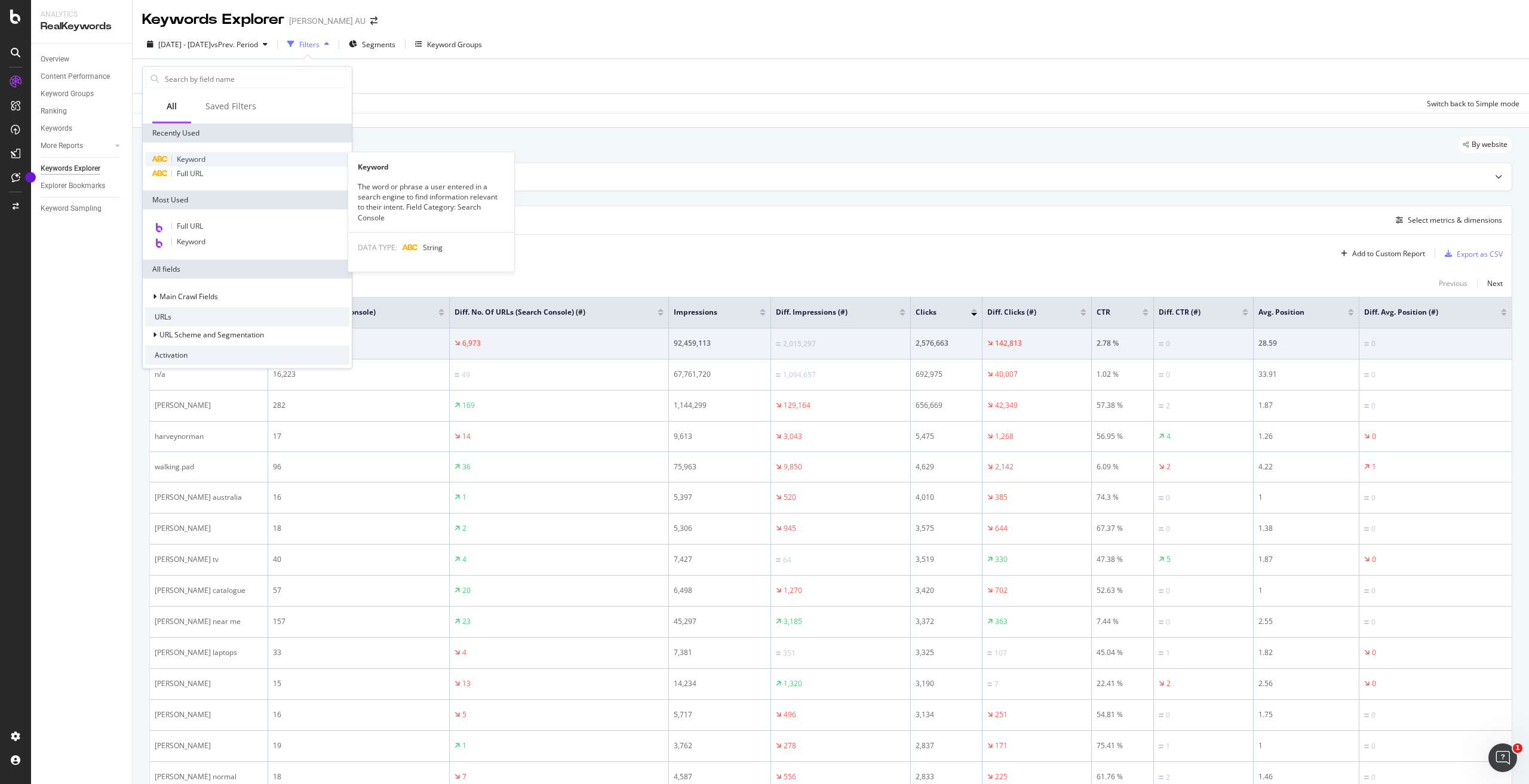
click at [194, 160] on span "Keyword" at bounding box center [191, 159] width 29 height 10
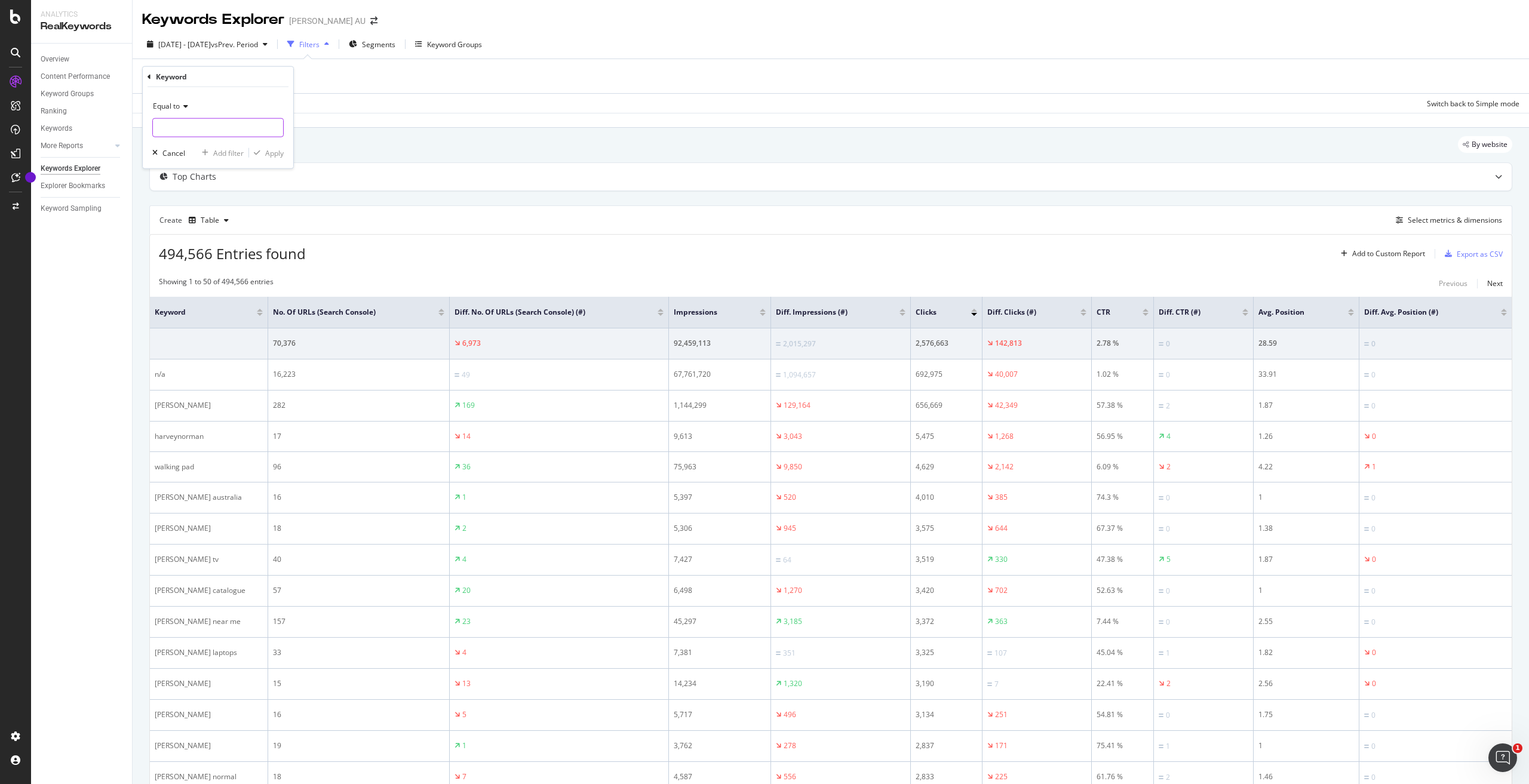
click at [197, 124] on input "text" at bounding box center [217, 128] width 130 height 19
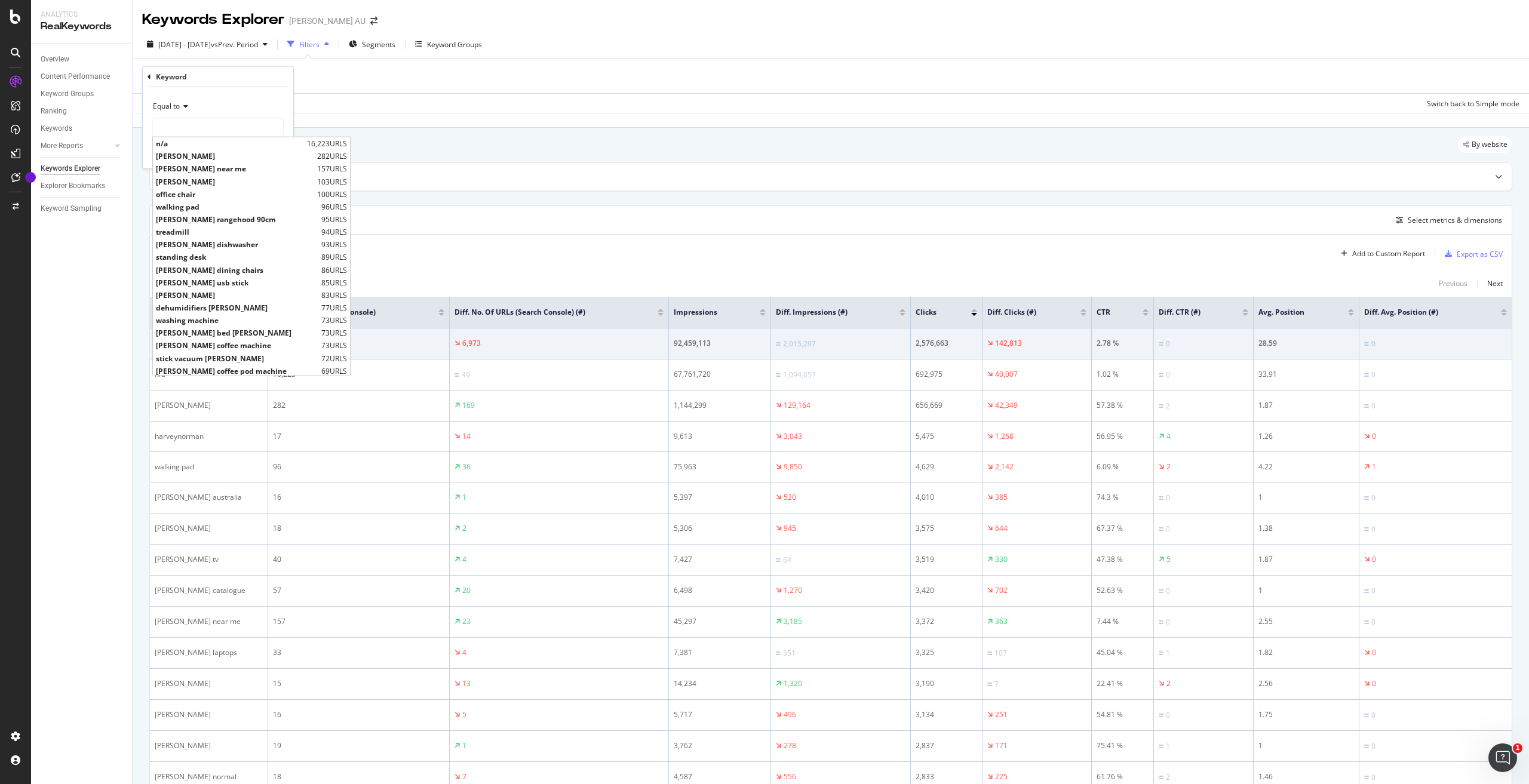
click at [184, 112] on div "Equal to" at bounding box center [218, 107] width 131 height 19
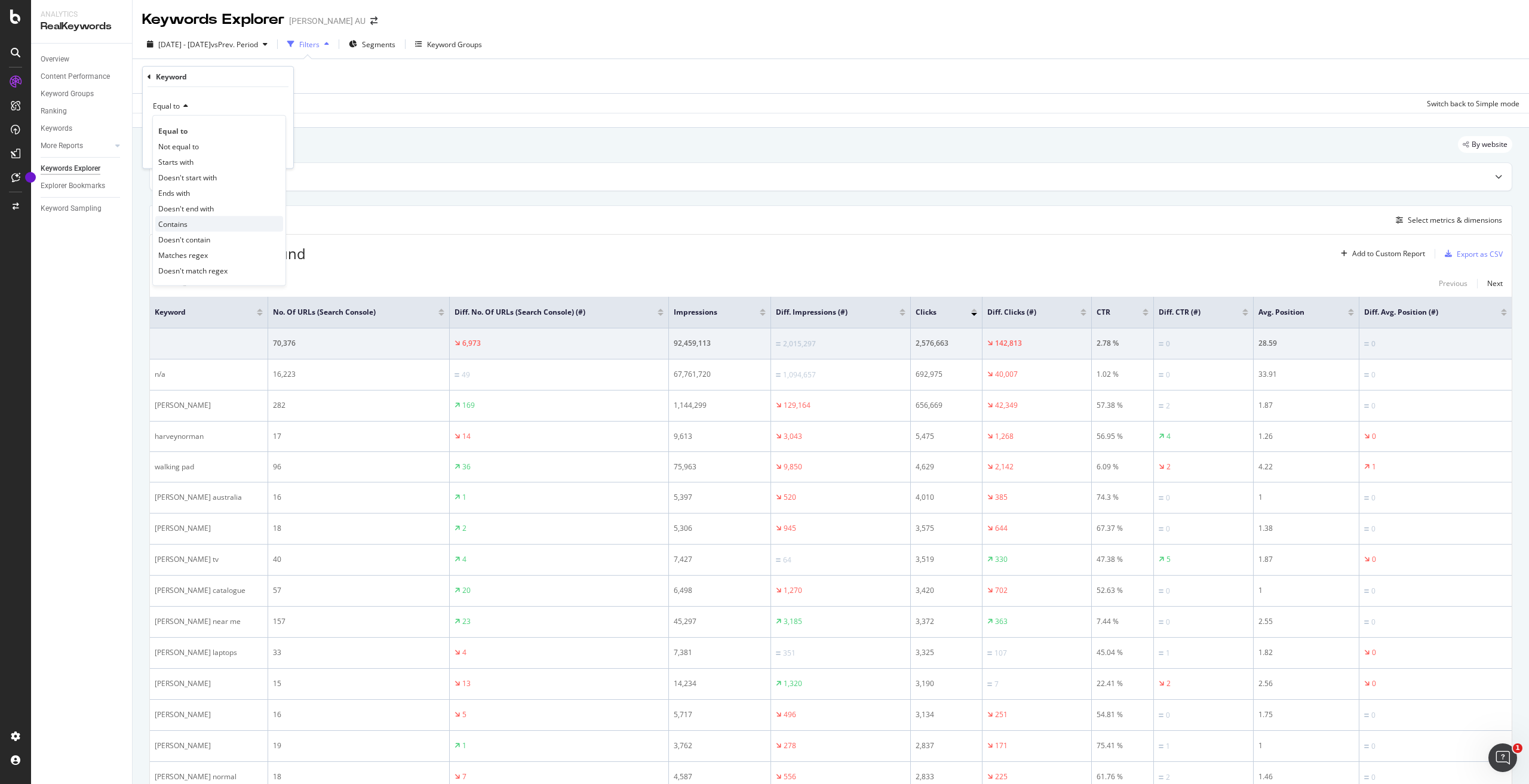
click at [191, 222] on div "Contains" at bounding box center [219, 224] width 128 height 15
click at [181, 130] on input "text" at bounding box center [217, 128] width 130 height 19
type input "gift"
click at [271, 151] on div "Apply" at bounding box center [274, 153] width 19 height 10
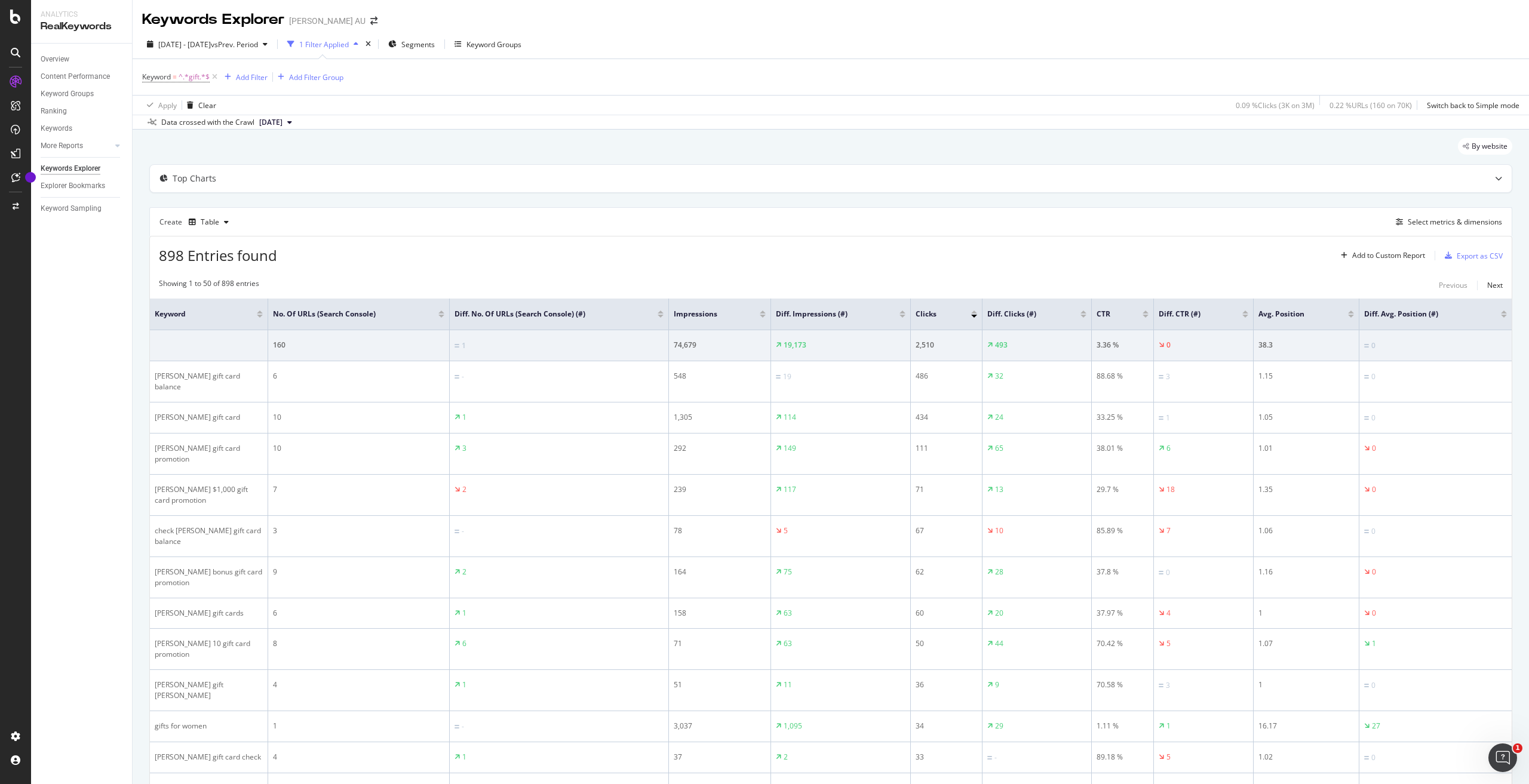
click at [874, 264] on div "898 Entries found Add to Custom Report Export as CSV" at bounding box center [830, 251] width 1361 height 29
